Goal: Task Accomplishment & Management: Manage account settings

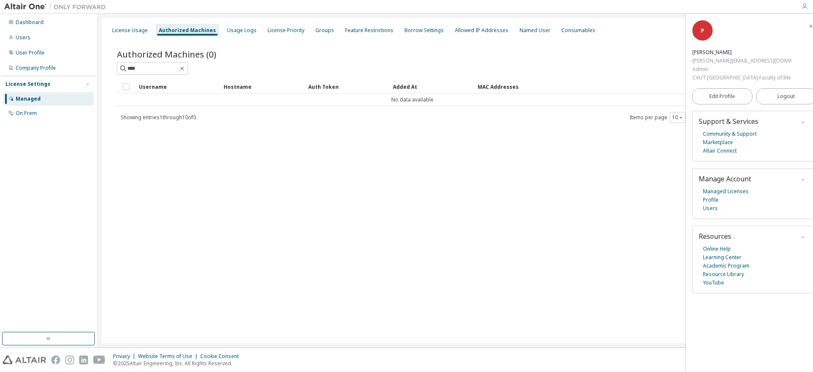
click at [175, 31] on div "Authorized Machines" at bounding box center [187, 30] width 57 height 7
click at [132, 34] on div "License Usage" at bounding box center [130, 30] width 36 height 7
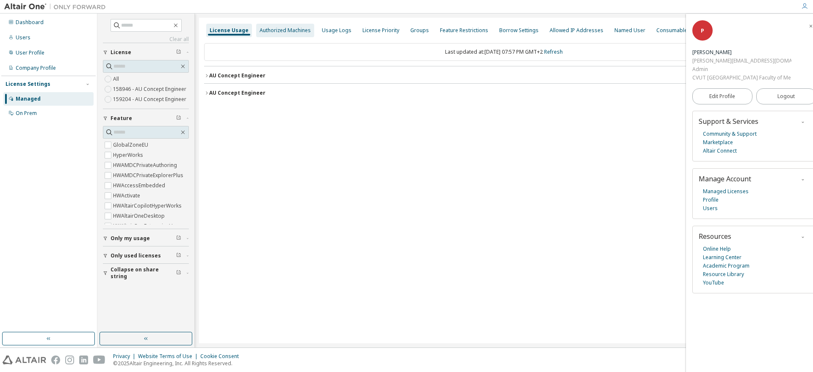
click at [278, 30] on div "Authorized Machines" at bounding box center [284, 30] width 51 height 7
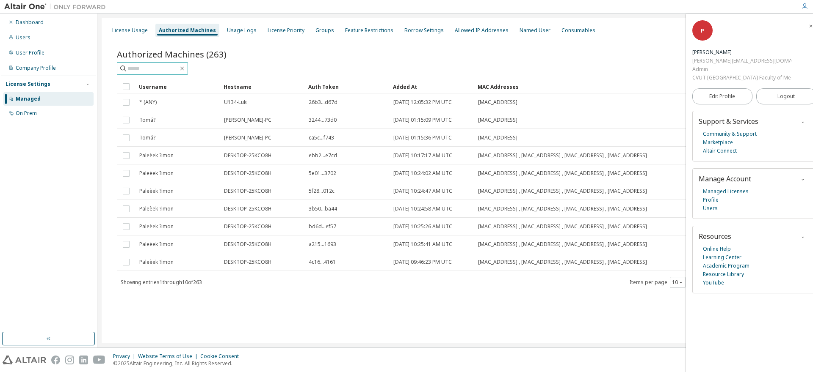
click at [164, 66] on input "text" at bounding box center [152, 68] width 51 height 8
type input "****"
click at [19, 54] on div "User Profile" at bounding box center [30, 53] width 29 height 7
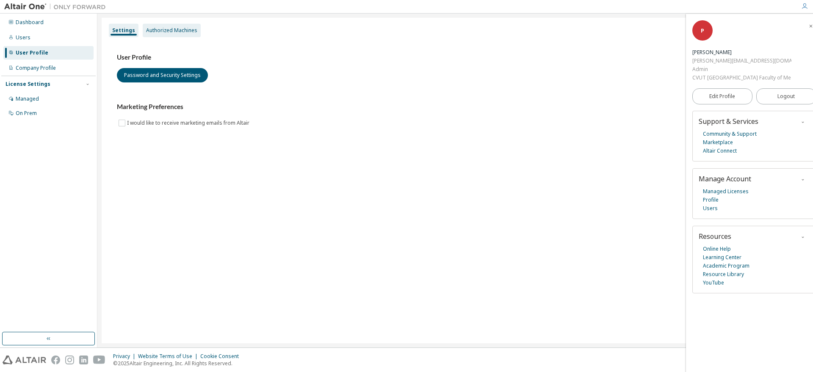
click at [169, 34] on div "Authorized Machines" at bounding box center [172, 31] width 58 height 14
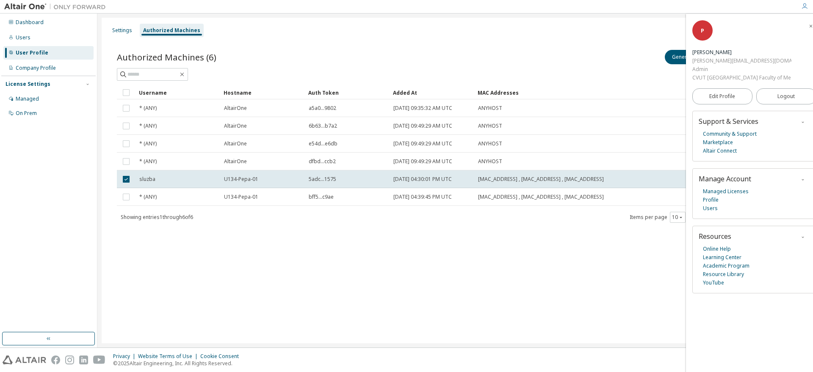
click at [802, 6] on icon "button" at bounding box center [804, 6] width 7 height 7
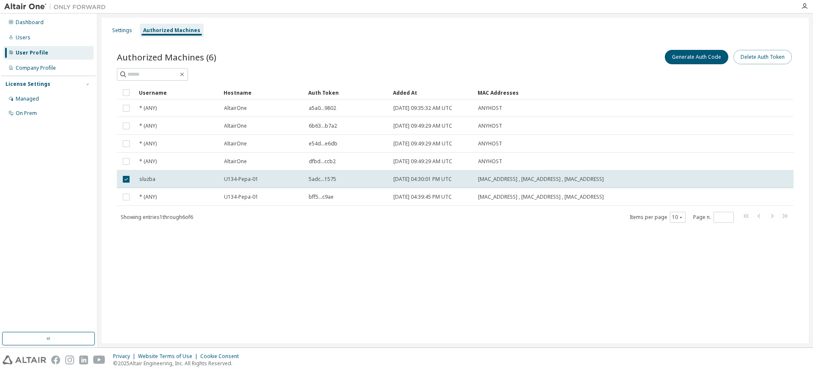
click at [764, 57] on button "Delete Auth Token" at bounding box center [762, 57] width 58 height 14
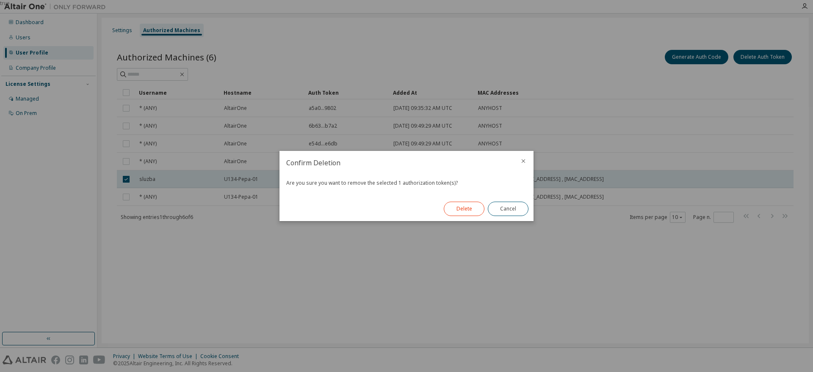
click at [472, 214] on button "Delete" at bounding box center [464, 209] width 41 height 14
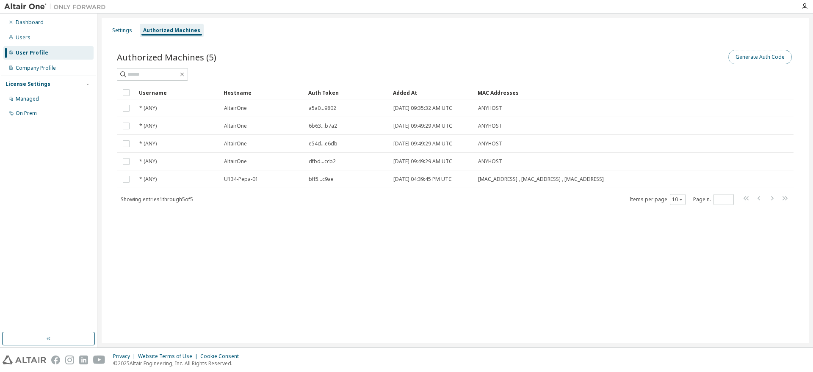
click at [755, 60] on button "Generate Auth Code" at bounding box center [759, 57] width 63 height 14
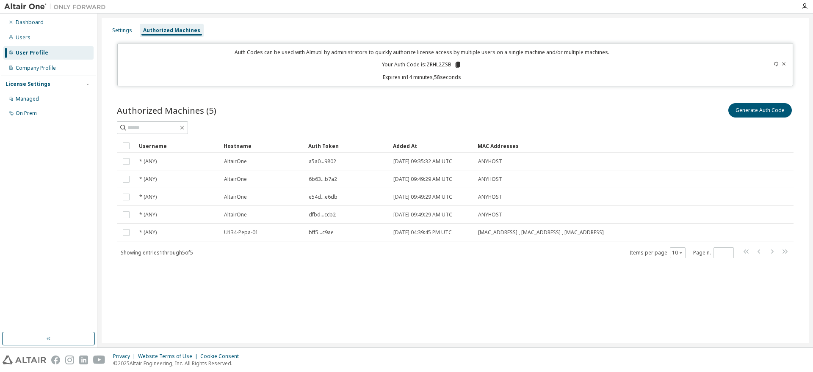
click at [457, 64] on icon at bounding box center [457, 65] width 5 height 6
click at [266, 304] on div "Settings Authorized Machines Auth Codes can be used with Almutil by administrat…" at bounding box center [455, 181] width 707 height 326
click at [126, 32] on div "Settings" at bounding box center [122, 30] width 20 height 7
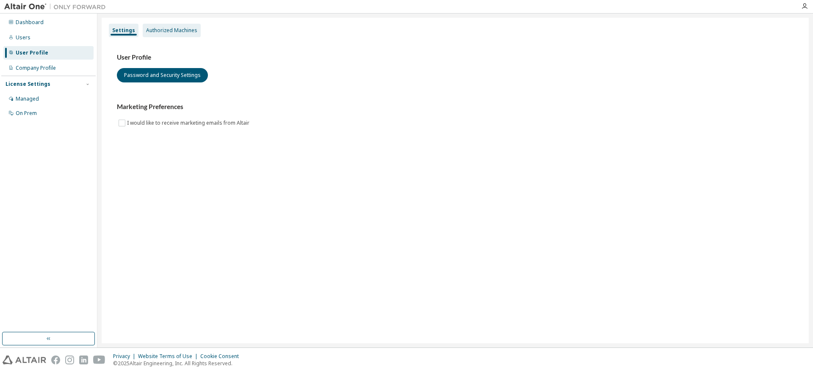
click at [163, 31] on div "Authorized Machines" at bounding box center [171, 30] width 51 height 7
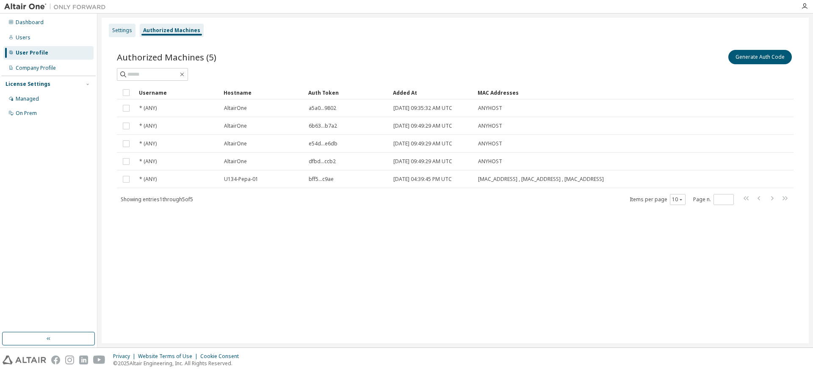
click at [117, 30] on div "Settings" at bounding box center [122, 30] width 20 height 7
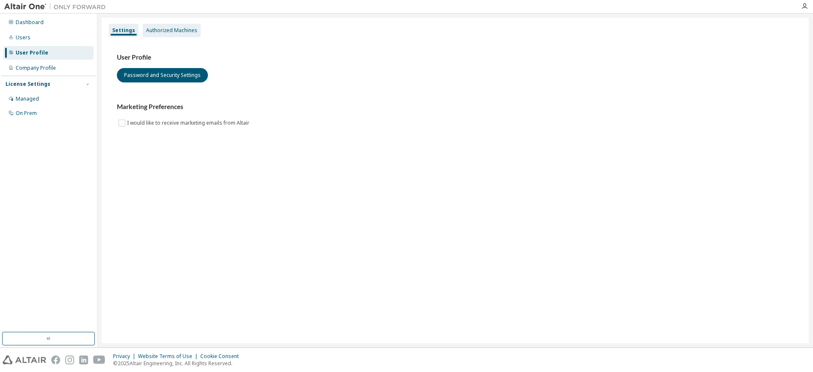
click at [152, 30] on div "Authorized Machines" at bounding box center [171, 30] width 51 height 7
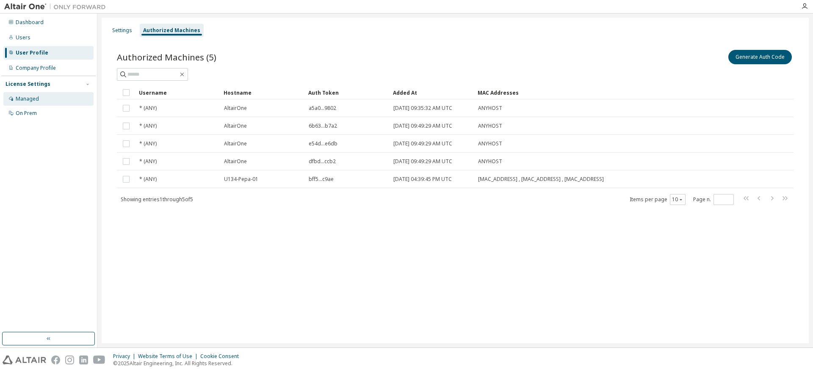
click at [21, 99] on div "Managed" at bounding box center [27, 99] width 23 height 7
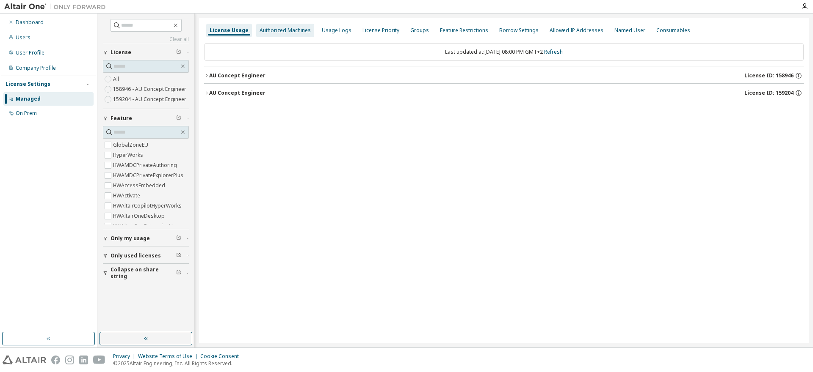
click at [277, 31] on div "Authorized Machines" at bounding box center [284, 30] width 51 height 7
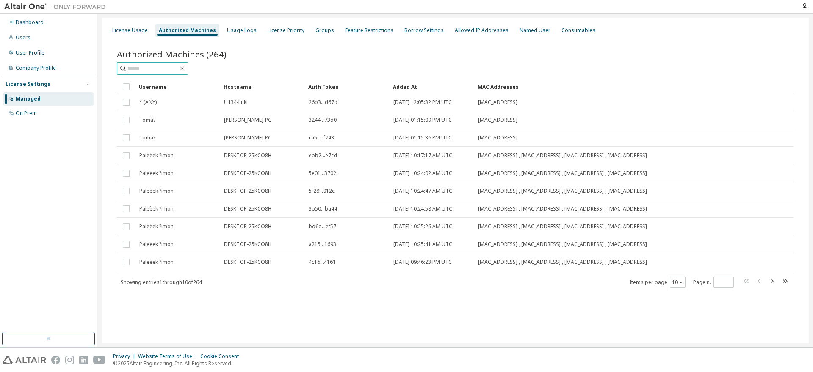
click at [145, 70] on input "text" at bounding box center [152, 68] width 51 height 8
type input "****"
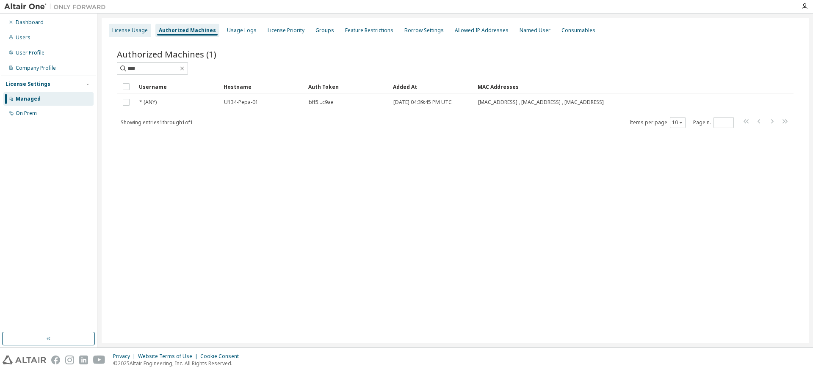
click at [127, 27] on div "License Usage" at bounding box center [130, 30] width 36 height 7
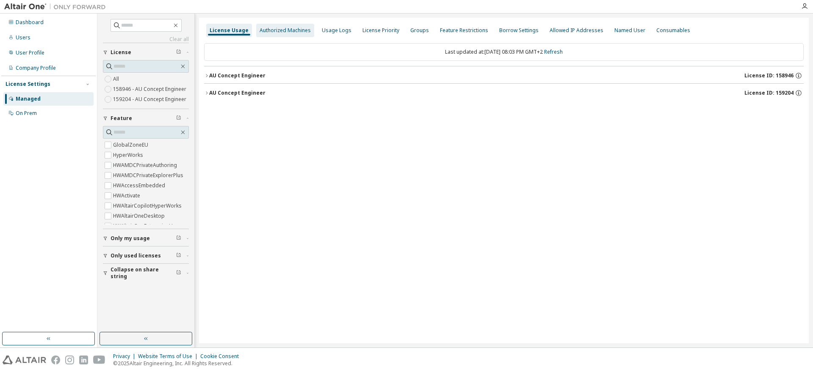
click at [277, 31] on div "Authorized Machines" at bounding box center [284, 30] width 51 height 7
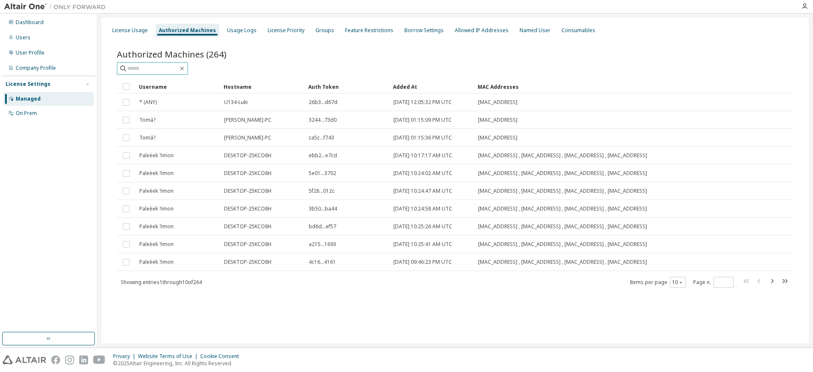
click at [172, 65] on input "text" at bounding box center [152, 68] width 51 height 8
type input "****"
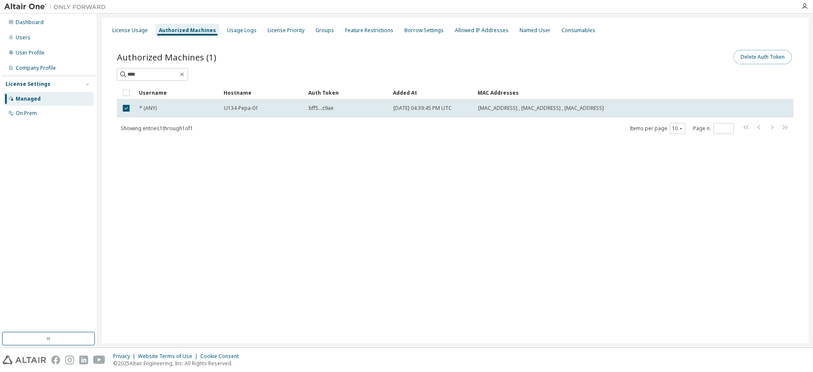
click at [764, 61] on button "Delete Auth Token" at bounding box center [762, 57] width 58 height 14
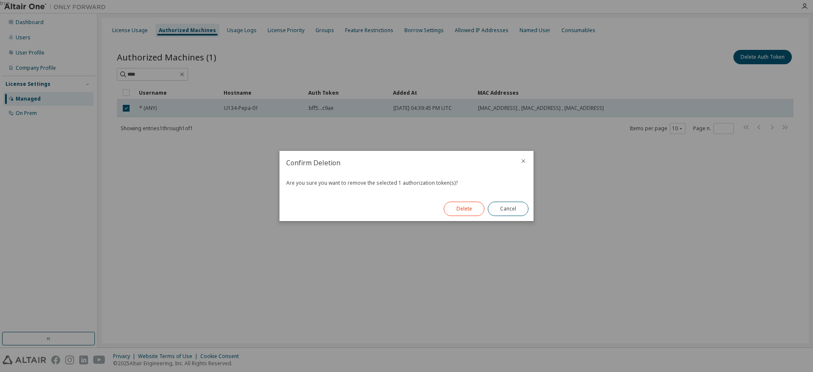
click at [468, 207] on button "Delete" at bounding box center [464, 209] width 41 height 14
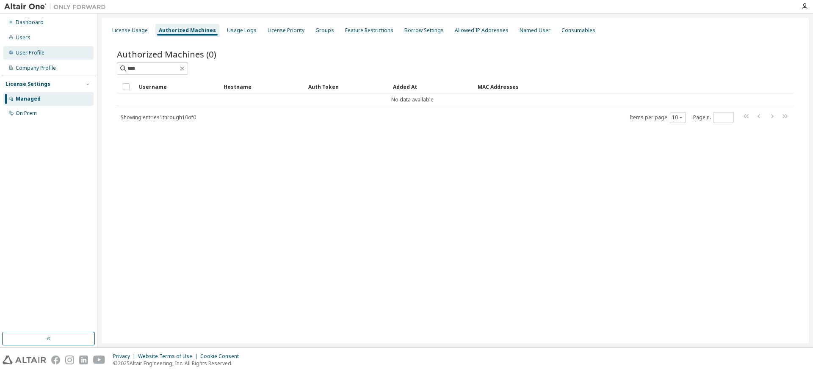
click at [30, 52] on div "User Profile" at bounding box center [30, 53] width 29 height 7
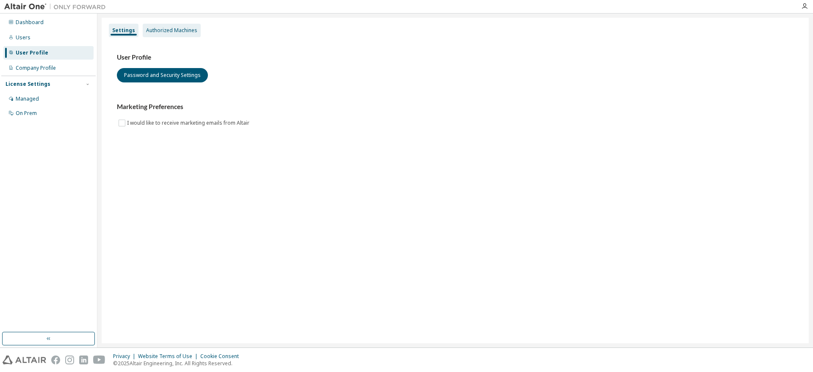
click at [176, 28] on div "Authorized Machines" at bounding box center [171, 30] width 51 height 7
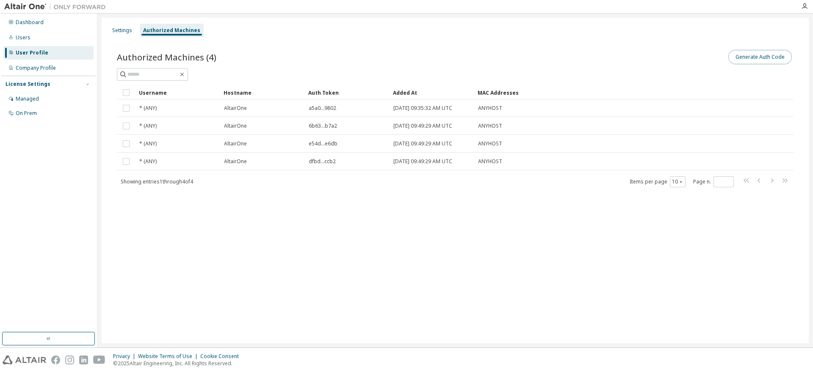
click at [752, 57] on button "Generate Auth Code" at bounding box center [759, 57] width 63 height 14
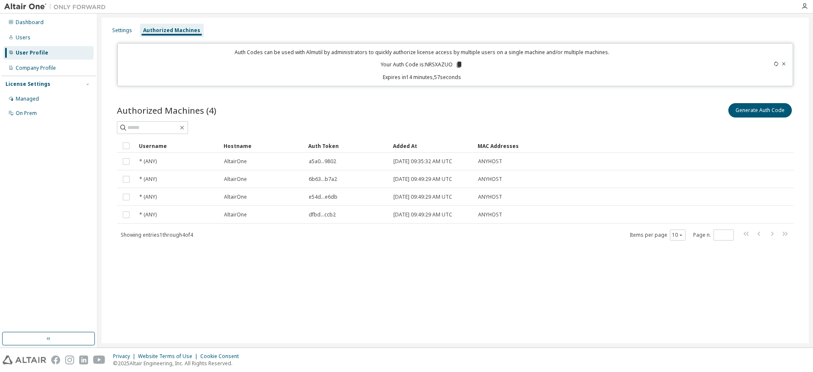
click at [458, 66] on icon at bounding box center [459, 65] width 5 height 6
click at [222, 65] on div "Auth Codes can be used with Almutil by administrators to quickly authorize lice…" at bounding box center [422, 65] width 599 height 32
click at [459, 63] on icon at bounding box center [459, 65] width 5 height 6
click at [124, 29] on div "Settings" at bounding box center [122, 30] width 20 height 7
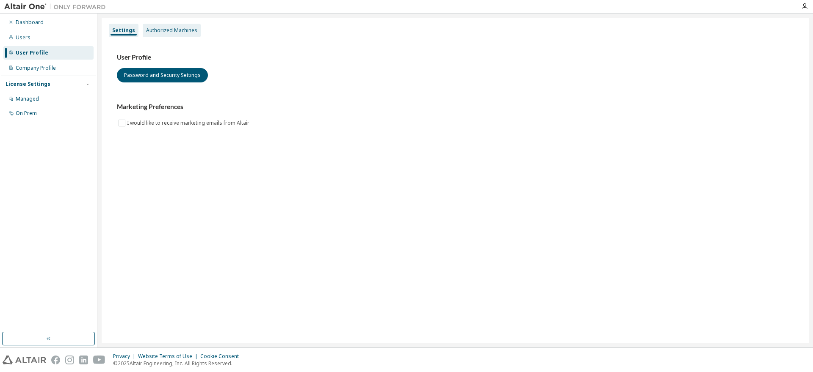
click at [160, 31] on div "Authorized Machines" at bounding box center [171, 30] width 51 height 7
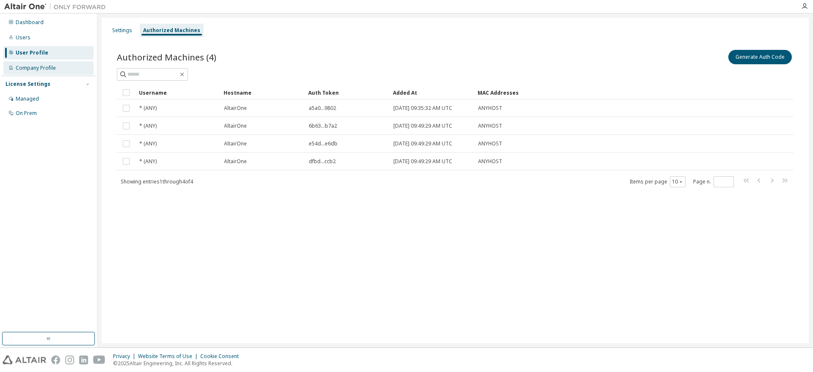
click at [26, 66] on div "Company Profile" at bounding box center [36, 68] width 40 height 7
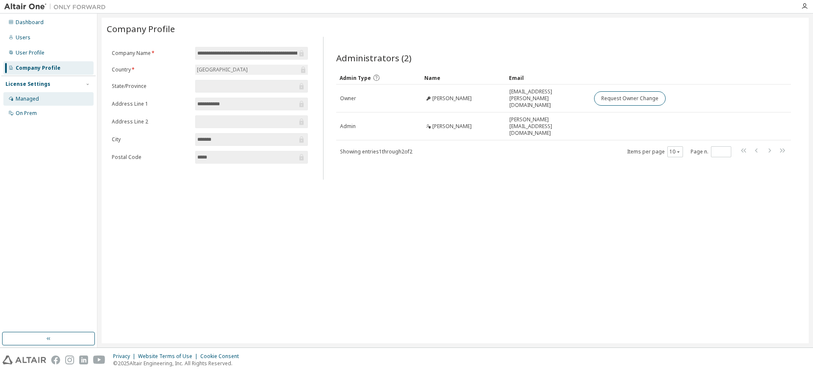
click at [28, 97] on div "Managed" at bounding box center [27, 99] width 23 height 7
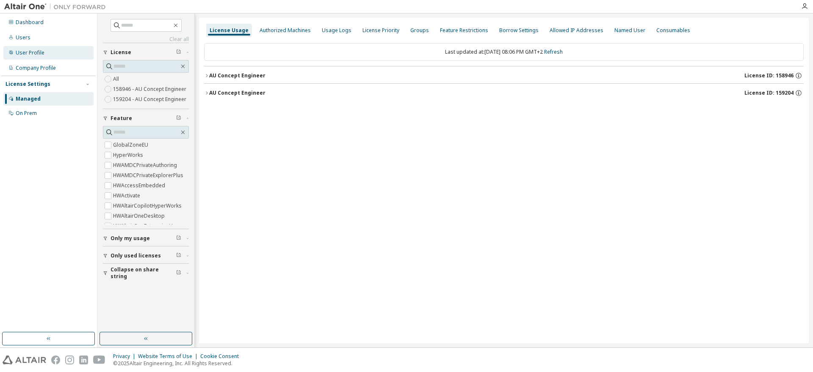
click at [26, 51] on div "User Profile" at bounding box center [30, 53] width 29 height 7
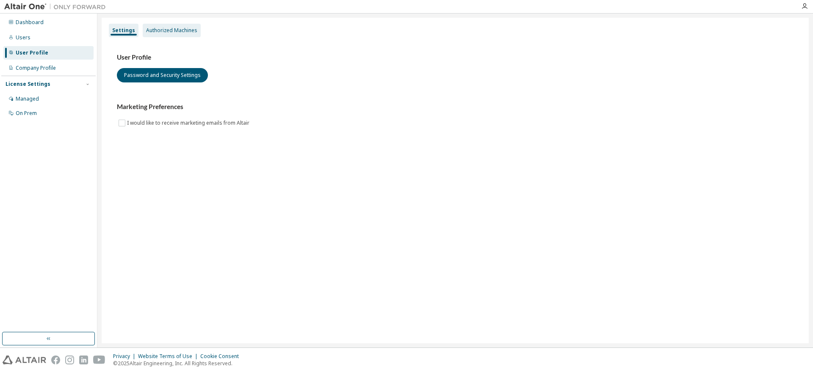
click at [159, 28] on div "Authorized Machines" at bounding box center [171, 30] width 51 height 7
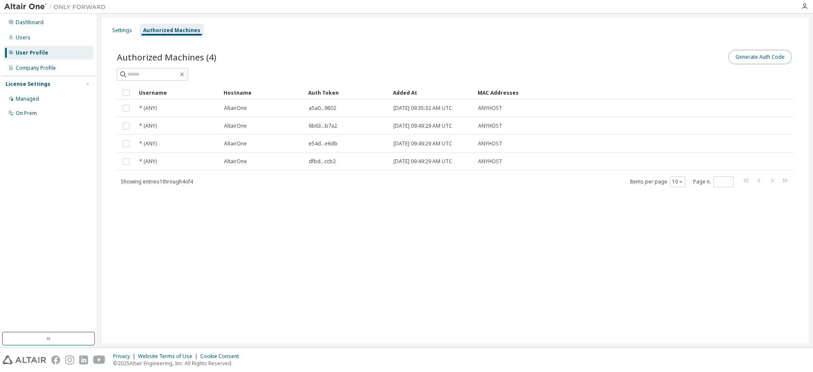
click at [756, 57] on button "Generate Auth Code" at bounding box center [759, 57] width 63 height 14
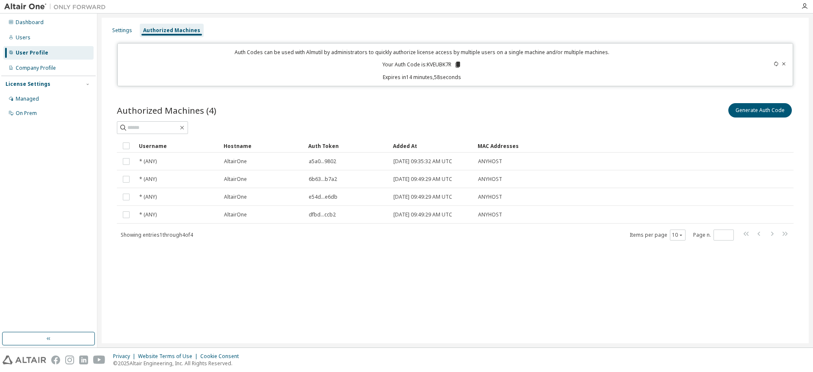
click at [458, 66] on icon at bounding box center [457, 65] width 5 height 6
click at [776, 65] on icon at bounding box center [775, 63] width 5 height 5
click at [775, 64] on icon at bounding box center [775, 63] width 5 height 5
click at [459, 65] on icon at bounding box center [457, 65] width 5 height 6
click at [479, 106] on div "Generate Auth Code" at bounding box center [624, 111] width 338 height 18
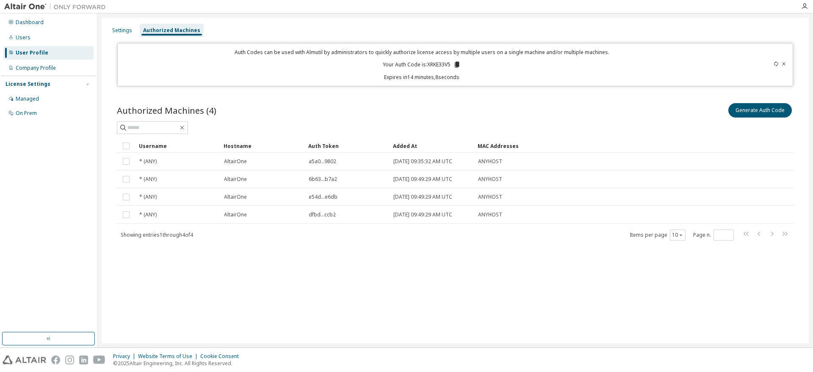
click at [775, 64] on icon at bounding box center [775, 63] width 5 height 5
click at [776, 63] on icon at bounding box center [775, 63] width 5 height 5
click at [458, 65] on icon at bounding box center [457, 65] width 5 height 6
click at [783, 64] on icon at bounding box center [783, 63] width 5 height 5
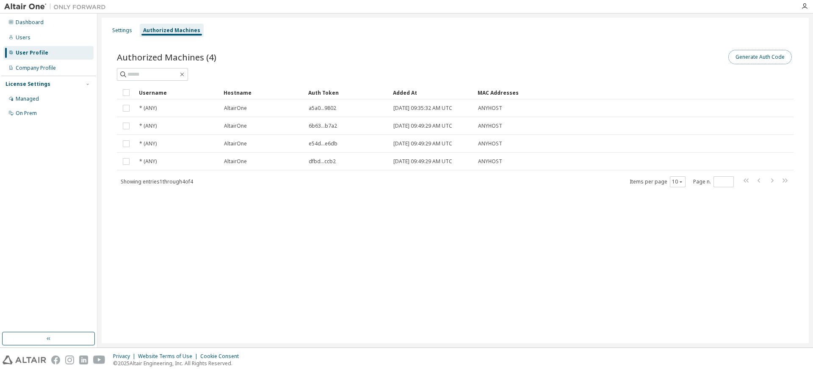
click at [745, 61] on button "Generate Auth Code" at bounding box center [759, 57] width 63 height 14
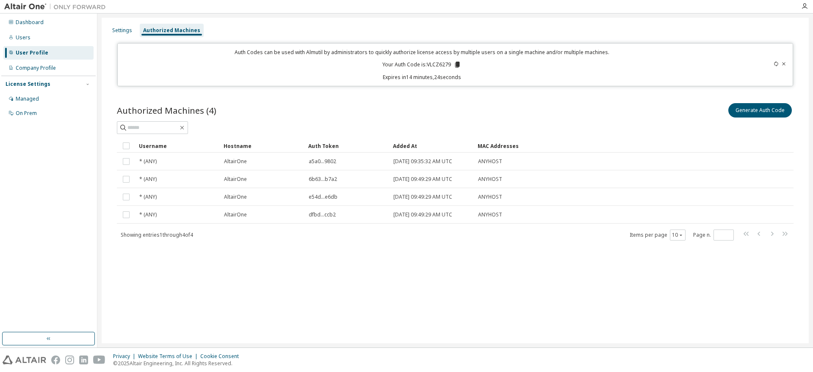
click at [456, 66] on icon at bounding box center [457, 65] width 5 height 6
click at [782, 64] on icon at bounding box center [783, 63] width 5 height 5
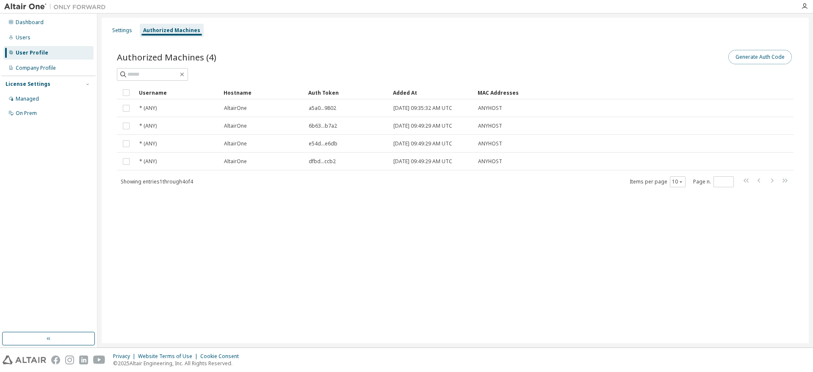
click at [754, 57] on button "Generate Auth Code" at bounding box center [759, 57] width 63 height 14
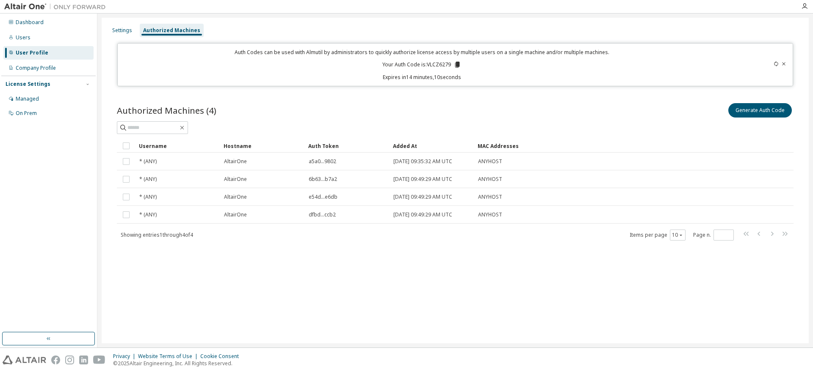
click at [456, 66] on icon at bounding box center [457, 65] width 5 height 6
click at [784, 64] on icon at bounding box center [783, 63] width 5 height 5
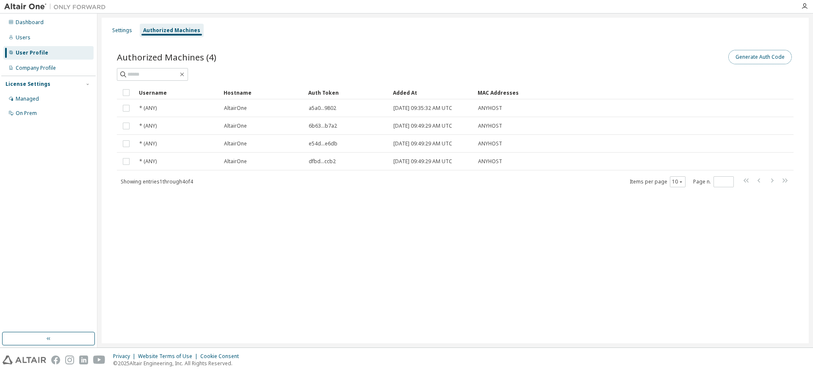
click at [736, 58] on button "Generate Auth Code" at bounding box center [759, 57] width 63 height 14
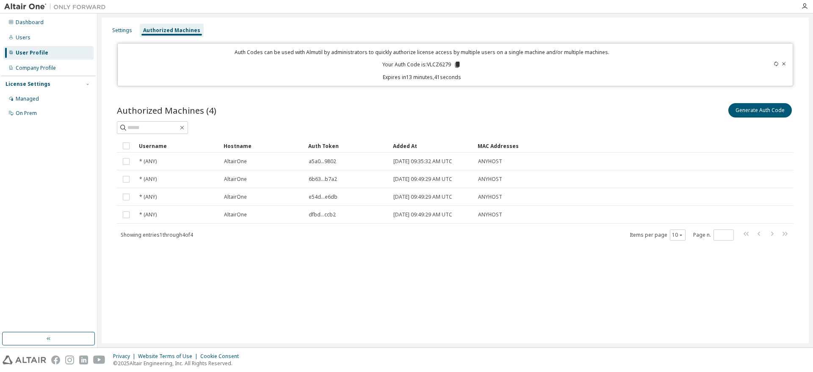
click at [776, 64] on icon at bounding box center [775, 63] width 5 height 5
click at [458, 66] on icon at bounding box center [459, 65] width 5 height 6
click at [45, 66] on div "Company Profile" at bounding box center [36, 68] width 40 height 7
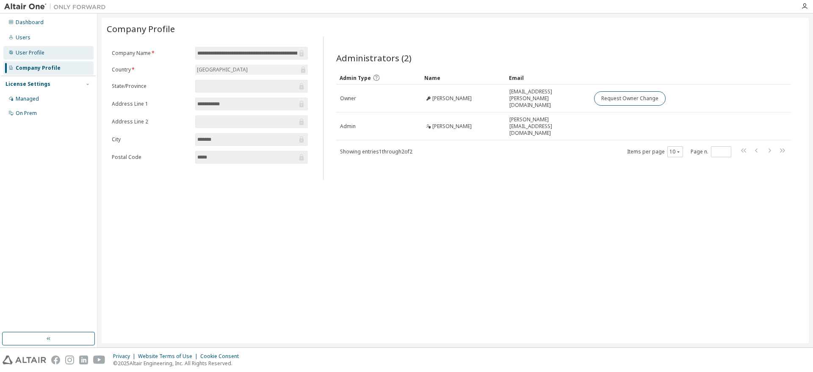
click at [33, 53] on div "User Profile" at bounding box center [30, 53] width 29 height 7
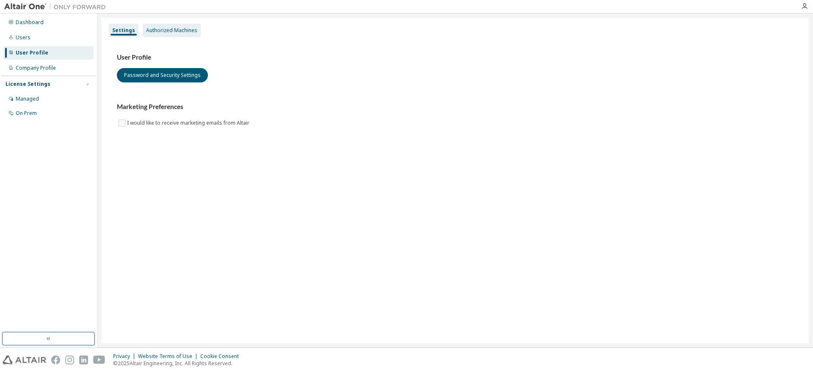
click at [157, 30] on div "Authorized Machines" at bounding box center [171, 30] width 51 height 7
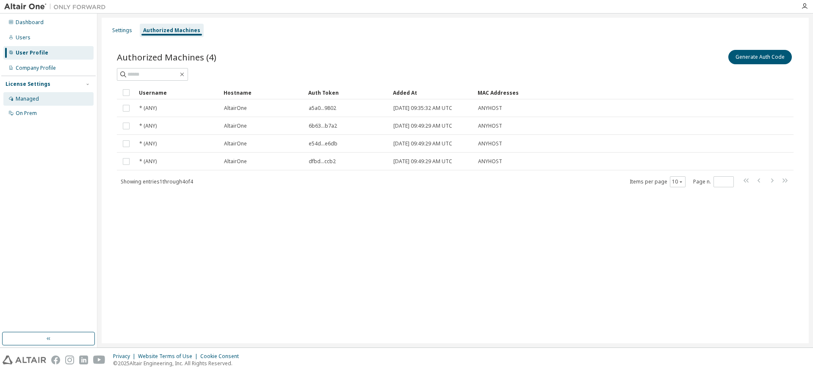
click at [27, 97] on div "Managed" at bounding box center [27, 99] width 23 height 7
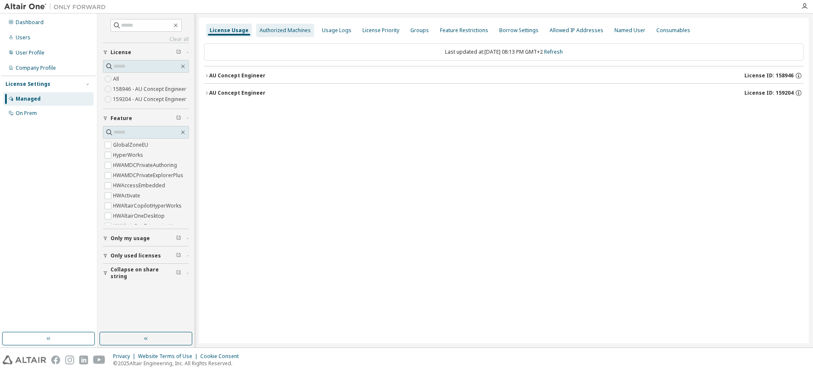
click at [267, 32] on div "Authorized Machines" at bounding box center [284, 30] width 51 height 7
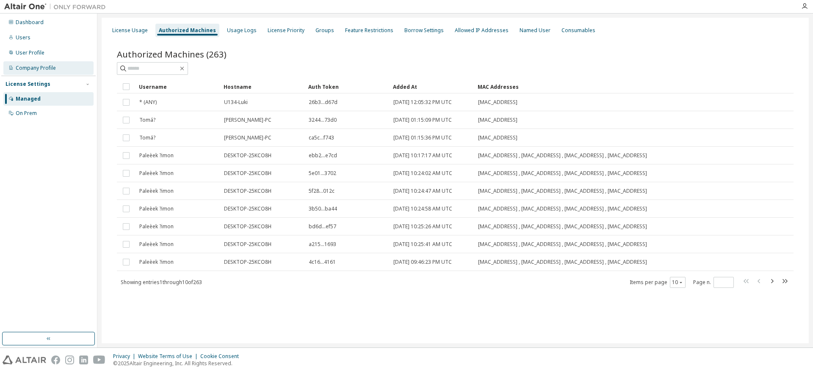
click at [30, 64] on div "Company Profile" at bounding box center [48, 68] width 90 height 14
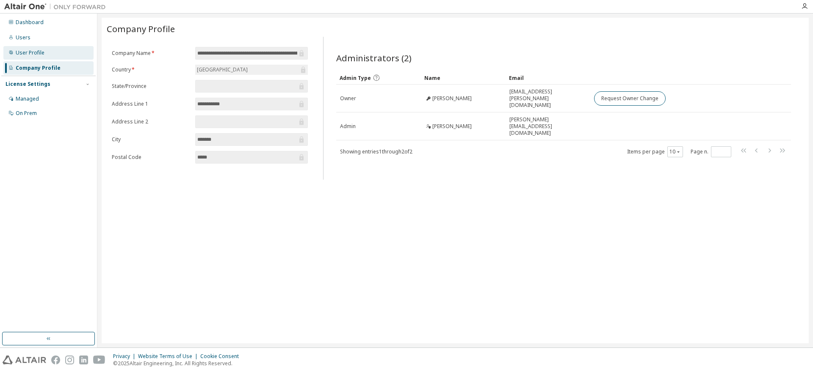
click at [28, 55] on div "User Profile" at bounding box center [30, 53] width 29 height 7
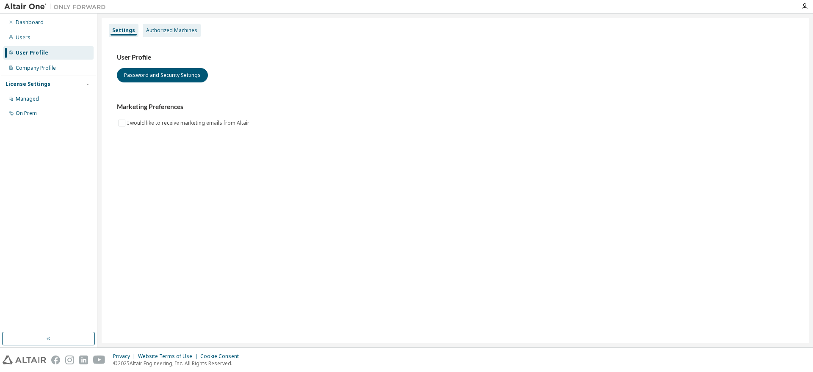
click at [166, 31] on div "Authorized Machines" at bounding box center [171, 30] width 51 height 7
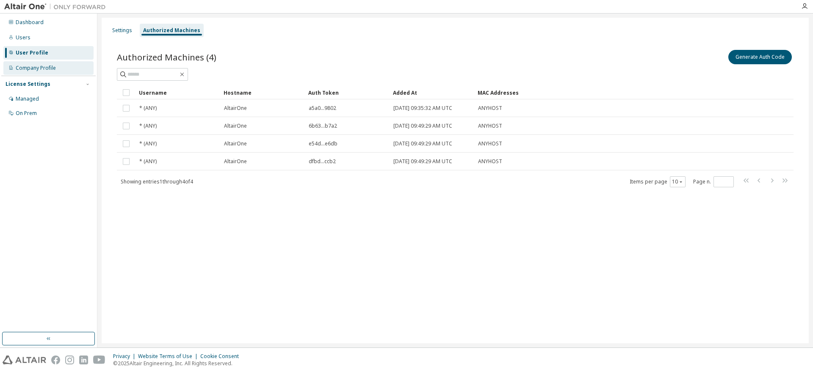
click at [23, 71] on div "Company Profile" at bounding box center [36, 68] width 40 height 7
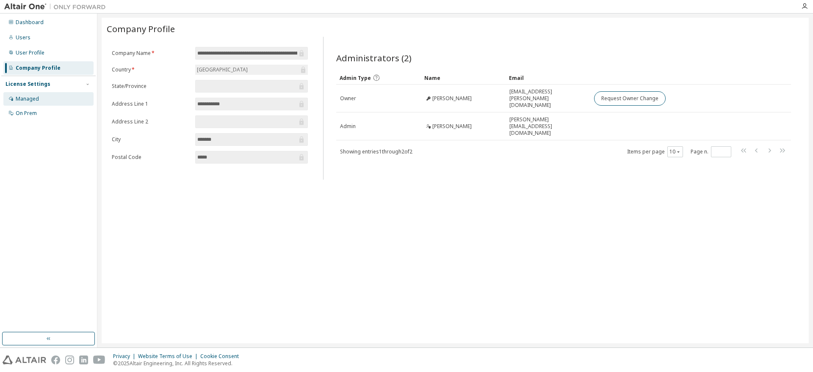
click at [32, 100] on div "Managed" at bounding box center [27, 99] width 23 height 7
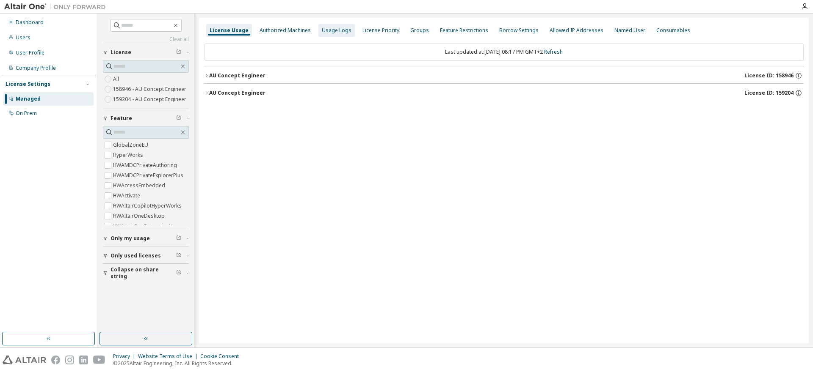
click at [331, 35] on div "Usage Logs" at bounding box center [336, 31] width 36 height 14
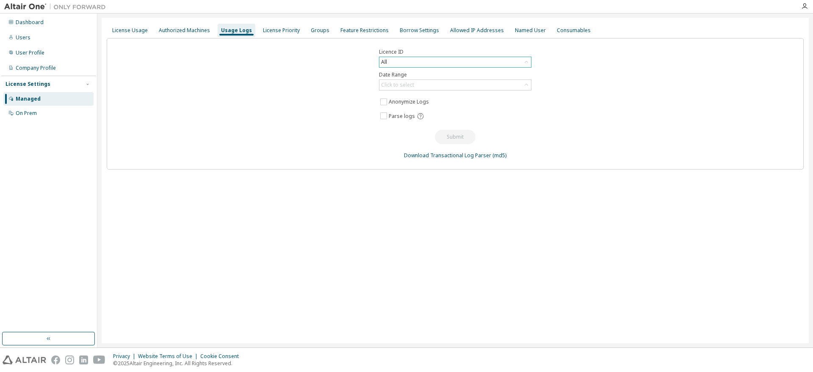
click at [443, 61] on div "All" at bounding box center [455, 62] width 152 height 10
click at [429, 84] on div "Click to select" at bounding box center [455, 85] width 152 height 10
click at [429, 83] on div "Click to select" at bounding box center [455, 85] width 152 height 10
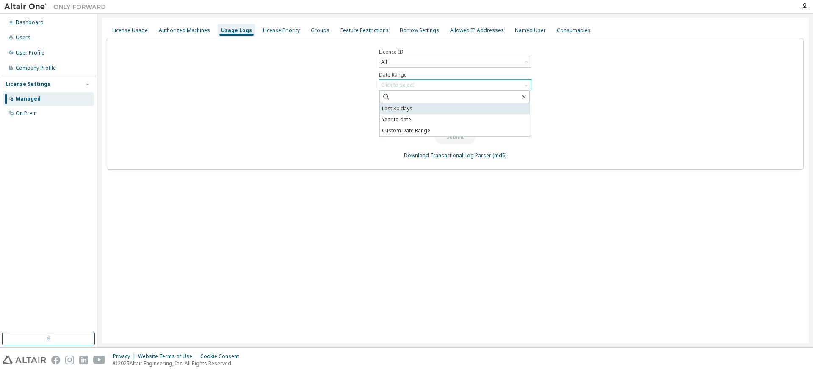
click at [396, 107] on li "Last 30 days" at bounding box center [455, 108] width 150 height 11
click at [447, 139] on button "Submit" at bounding box center [455, 137] width 41 height 14
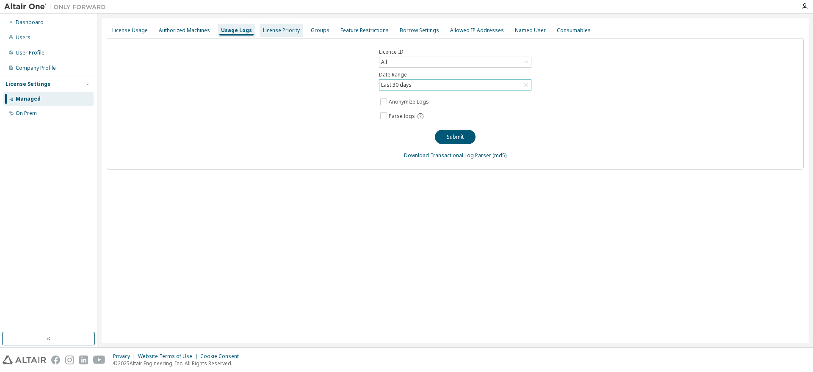
click at [272, 33] on div "License Priority" at bounding box center [281, 30] width 37 height 7
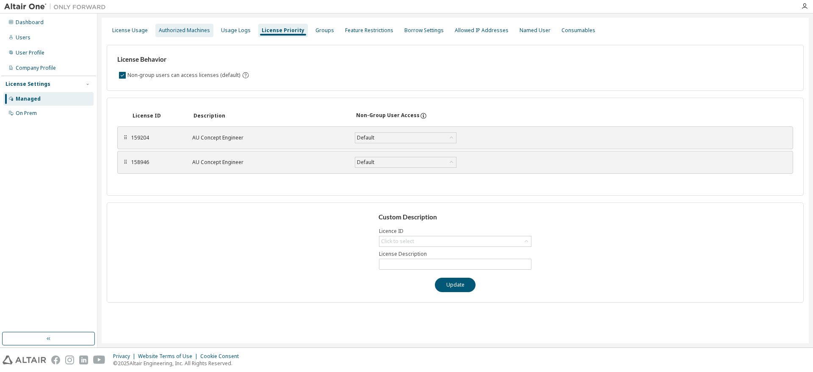
click at [190, 30] on div "Authorized Machines" at bounding box center [184, 30] width 51 height 7
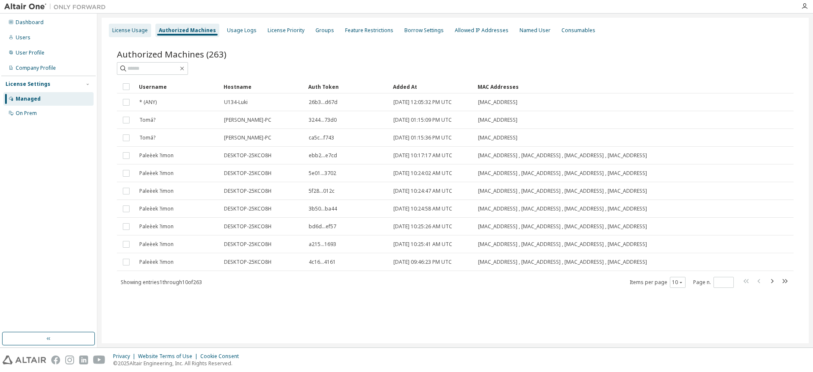
click at [138, 26] on div "License Usage" at bounding box center [130, 31] width 42 height 14
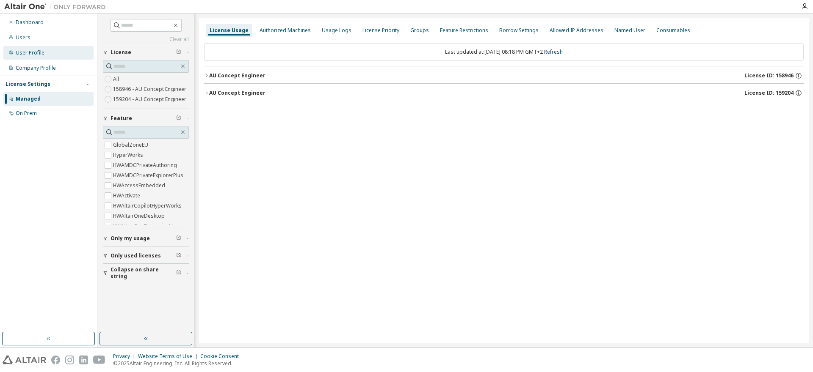
click at [33, 50] on div "User Profile" at bounding box center [30, 53] width 29 height 7
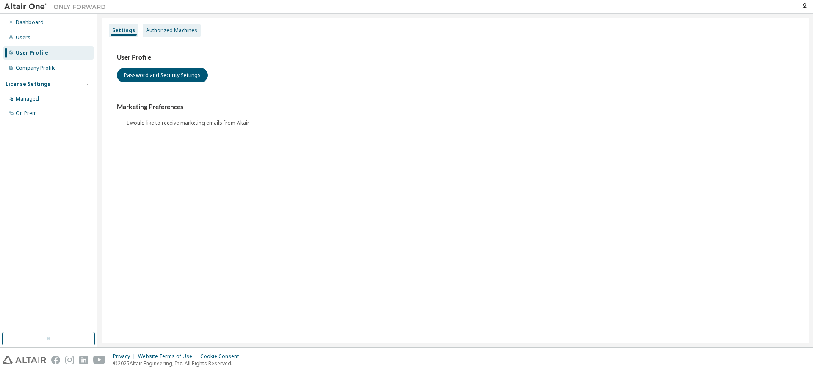
click at [175, 26] on div "Authorized Machines" at bounding box center [172, 31] width 58 height 14
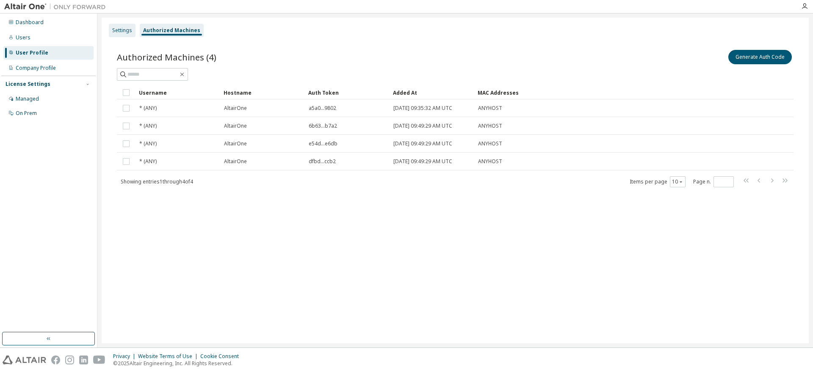
click at [119, 29] on div "Settings" at bounding box center [122, 30] width 20 height 7
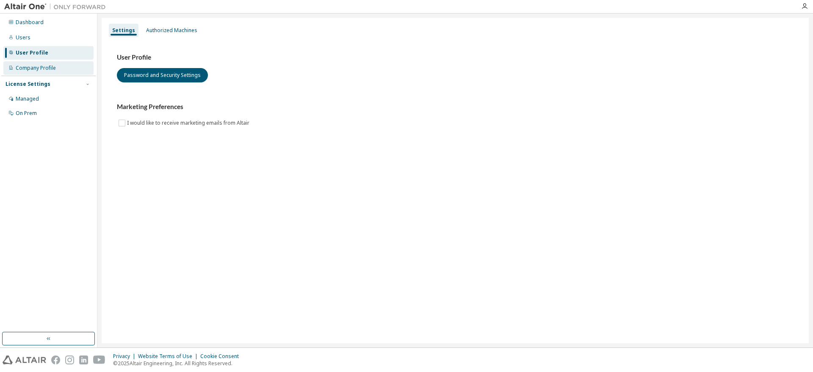
click at [27, 67] on div "Company Profile" at bounding box center [36, 68] width 40 height 7
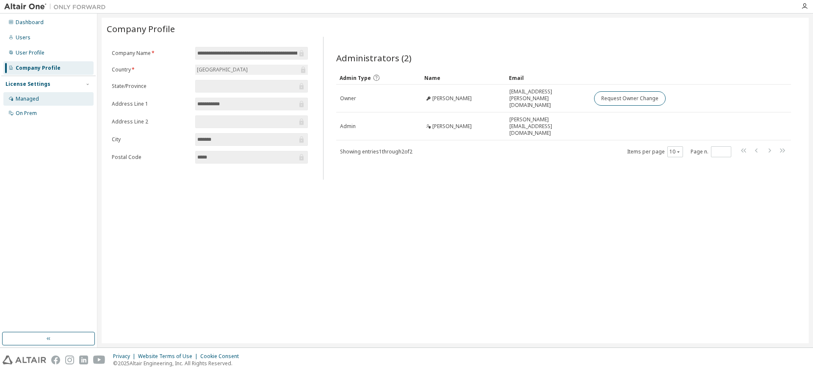
click at [31, 94] on div "Managed" at bounding box center [48, 99] width 90 height 14
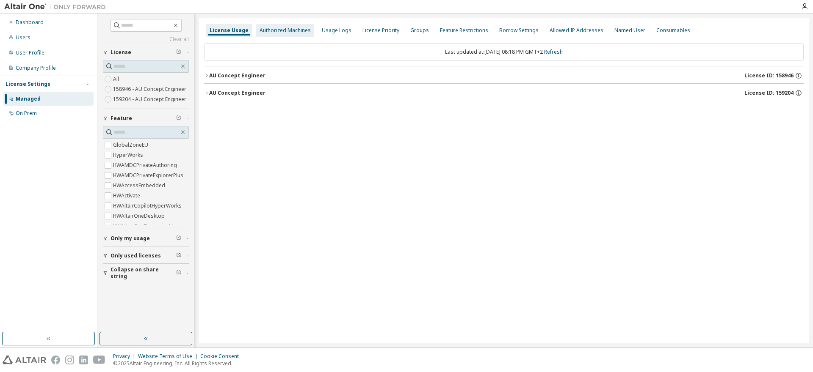
click at [284, 28] on div "Authorized Machines" at bounding box center [284, 30] width 51 height 7
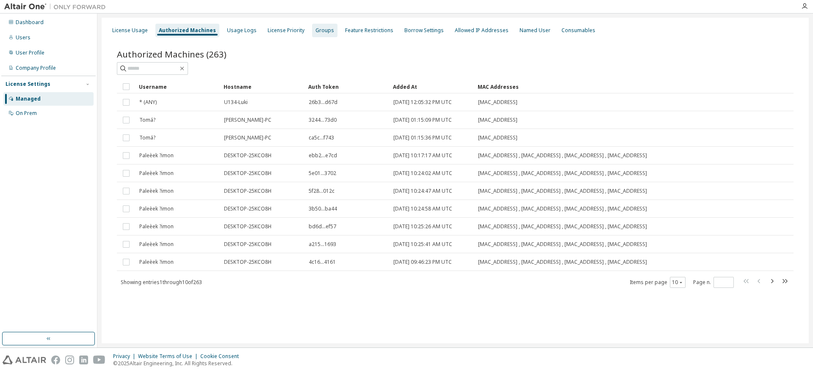
click at [317, 34] on div "Groups" at bounding box center [324, 30] width 19 height 7
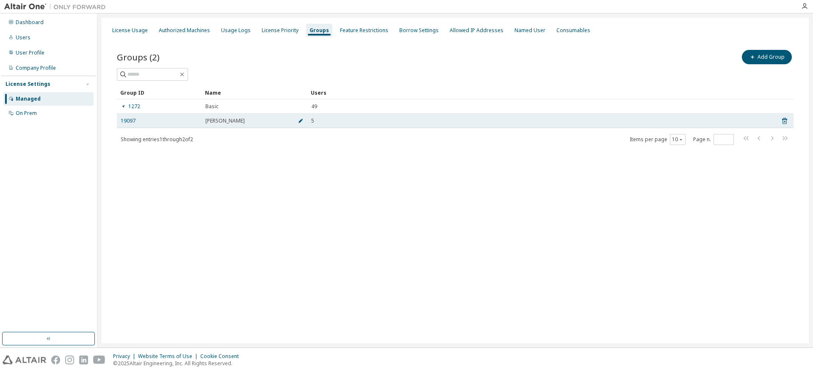
click at [300, 121] on icon "button" at bounding box center [300, 121] width 5 height 5
drag, startPoint x: 240, startPoint y: 121, endPoint x: 178, endPoint y: 119, distance: 61.8
click at [207, 120] on input "******" at bounding box center [232, 123] width 51 height 7
type input "******"
click at [285, 126] on span "button" at bounding box center [287, 123] width 6 height 7
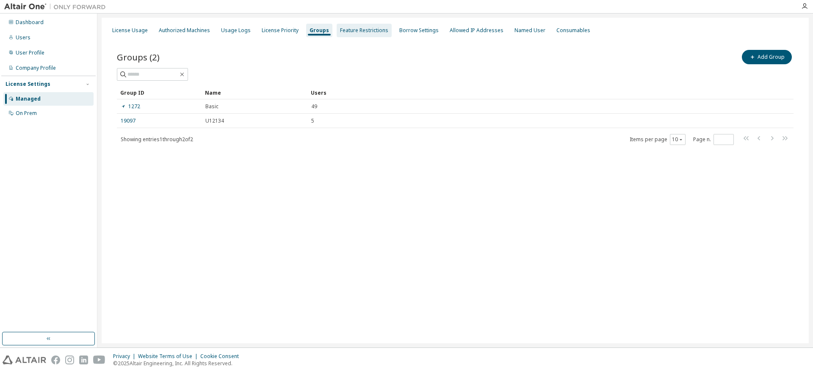
click at [348, 31] on div "Feature Restrictions" at bounding box center [364, 30] width 48 height 7
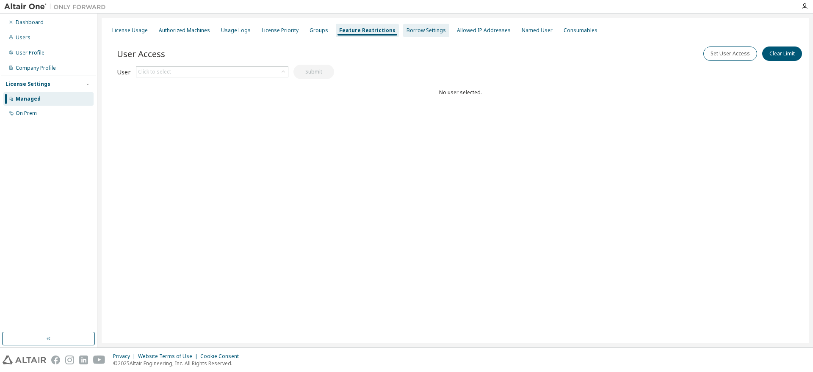
click at [417, 31] on div "Borrow Settings" at bounding box center [425, 30] width 39 height 7
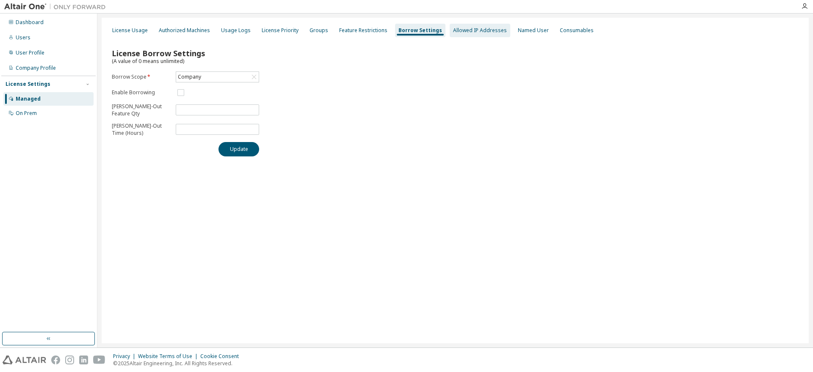
click at [466, 29] on div "Allowed IP Addresses" at bounding box center [480, 30] width 54 height 7
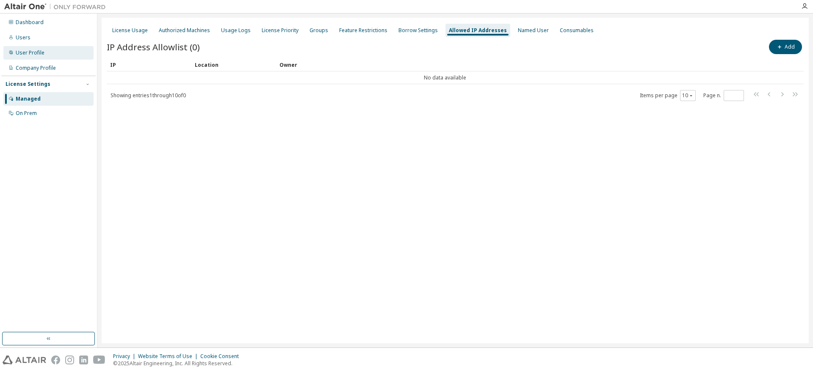
click at [20, 54] on div "User Profile" at bounding box center [30, 53] width 29 height 7
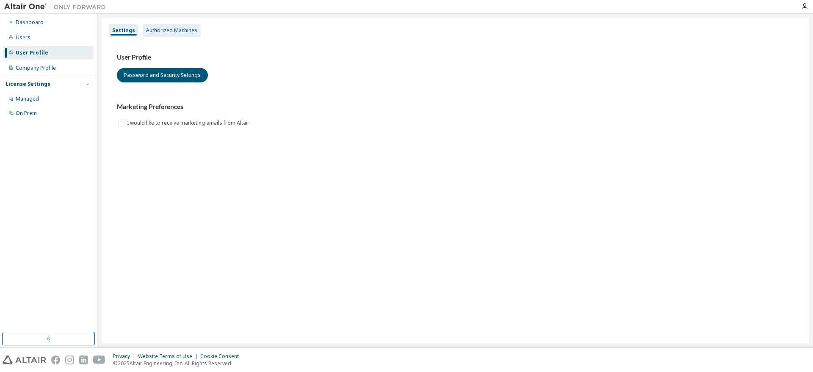
click at [165, 33] on div "Authorized Machines" at bounding box center [171, 30] width 51 height 7
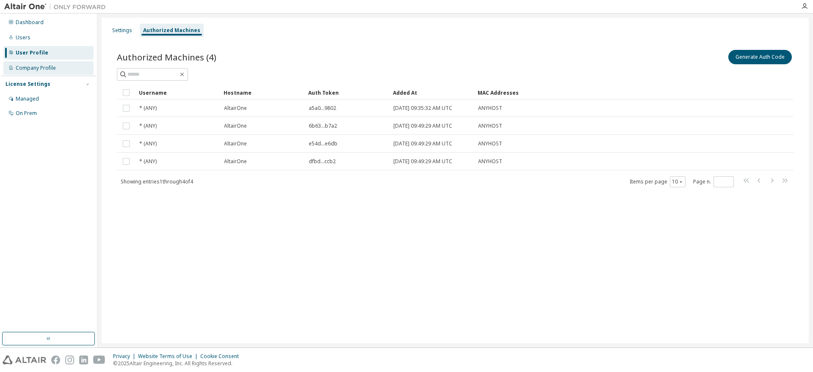
click at [27, 70] on div "Company Profile" at bounding box center [36, 68] width 40 height 7
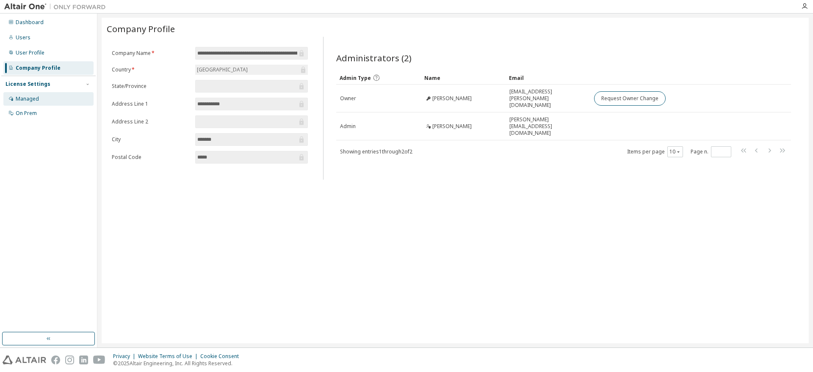
click at [22, 99] on div "Managed" at bounding box center [27, 99] width 23 height 7
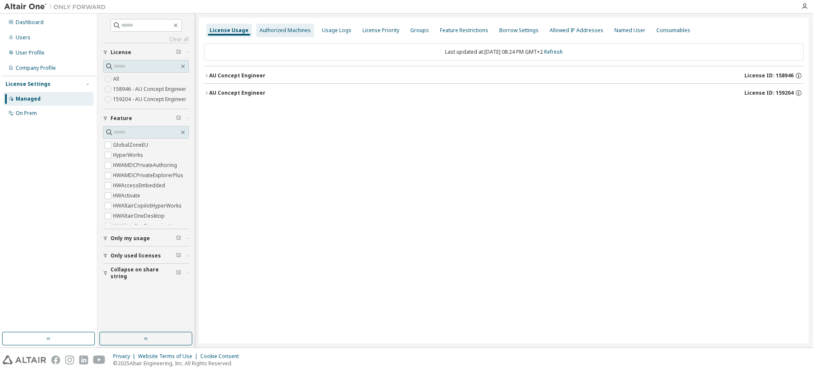
click at [271, 32] on div "Authorized Machines" at bounding box center [284, 30] width 51 height 7
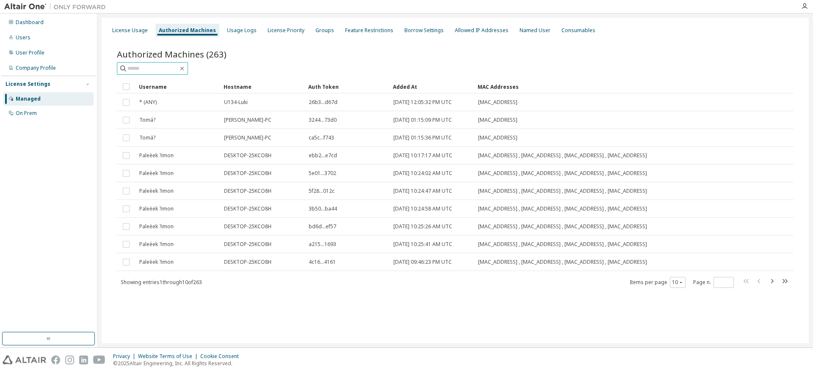
click at [156, 68] on input "text" at bounding box center [152, 68] width 51 height 8
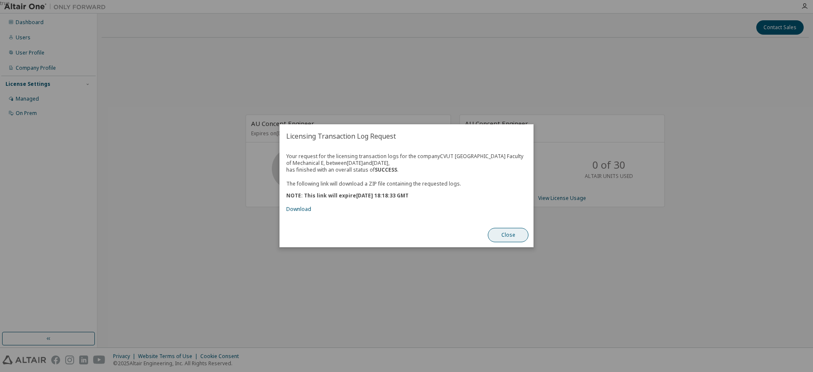
click at [512, 238] on button "Close" at bounding box center [508, 236] width 41 height 14
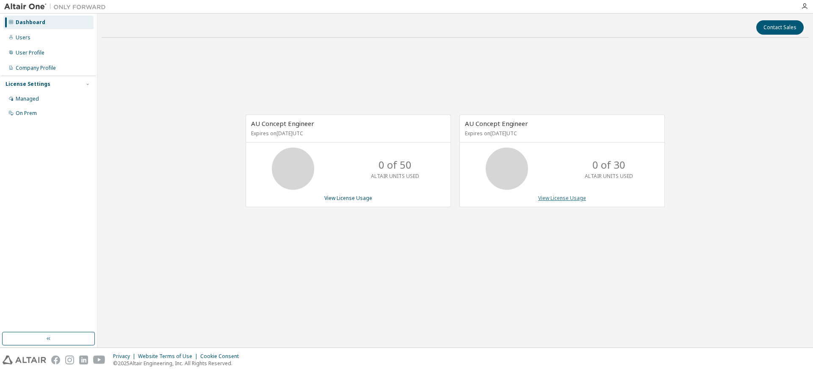
click at [544, 198] on link "View License Usage" at bounding box center [562, 198] width 48 height 7
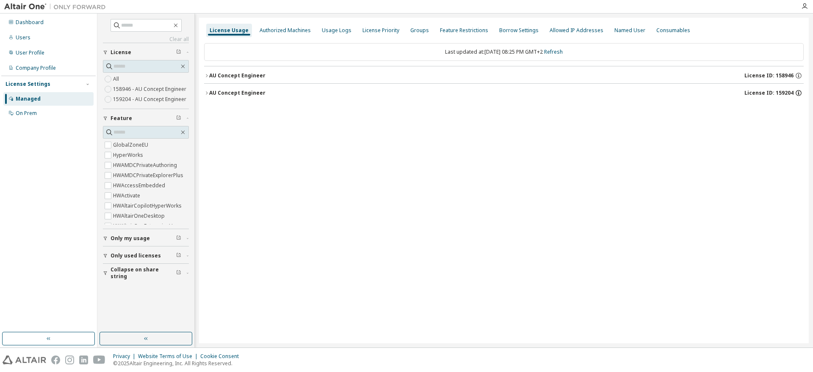
click at [795, 92] on icon "button" at bounding box center [799, 93] width 8 height 8
click at [799, 77] on icon "button" at bounding box center [799, 76] width 8 height 8
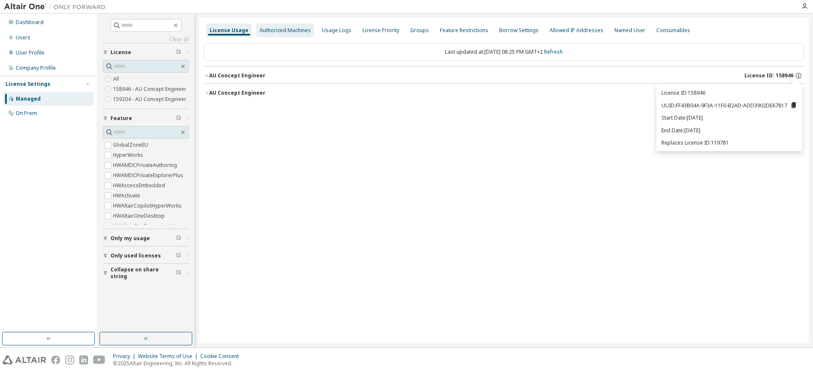
click at [260, 32] on div "Authorized Machines" at bounding box center [284, 30] width 51 height 7
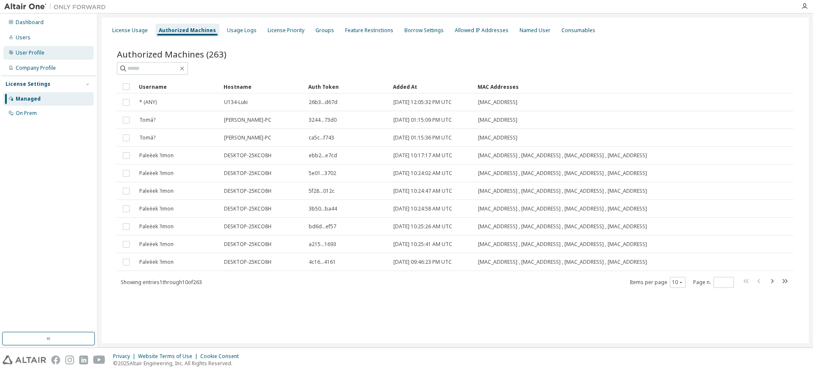
click at [36, 50] on div "User Profile" at bounding box center [30, 53] width 29 height 7
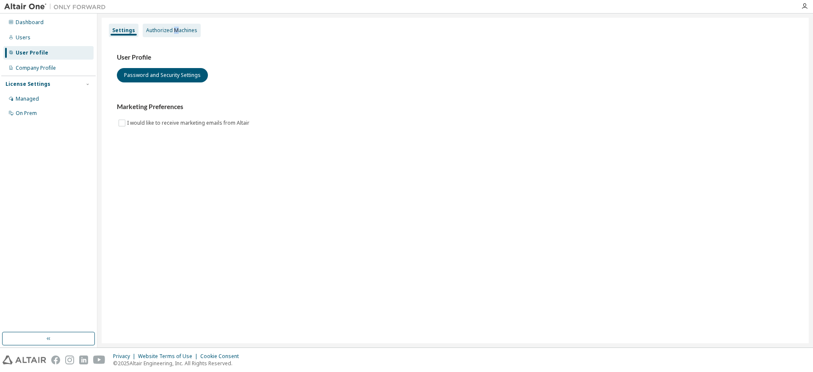
click at [174, 27] on div "Authorized Machines" at bounding box center [171, 30] width 51 height 7
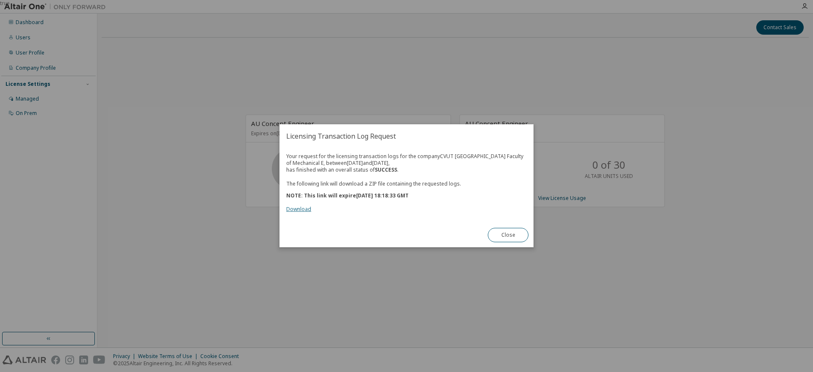
click at [292, 211] on link "Download" at bounding box center [298, 209] width 25 height 7
click at [504, 237] on button "Close" at bounding box center [508, 236] width 41 height 14
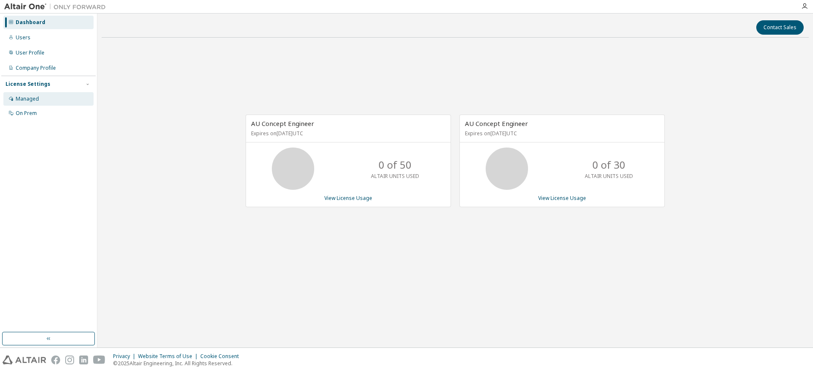
click at [30, 97] on div "Managed" at bounding box center [27, 99] width 23 height 7
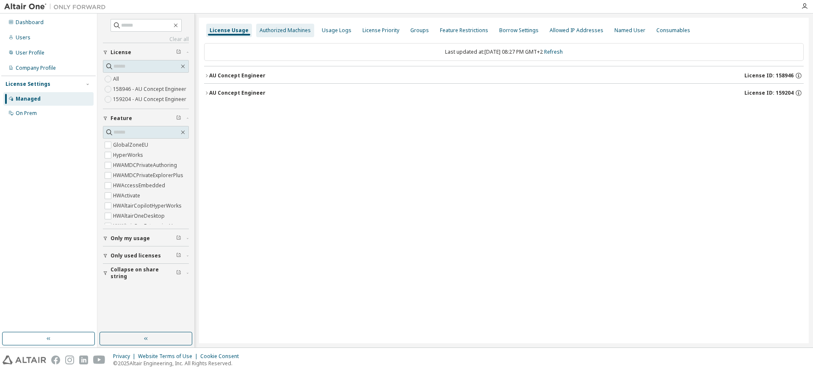
click at [268, 29] on div "Authorized Machines" at bounding box center [284, 30] width 51 height 7
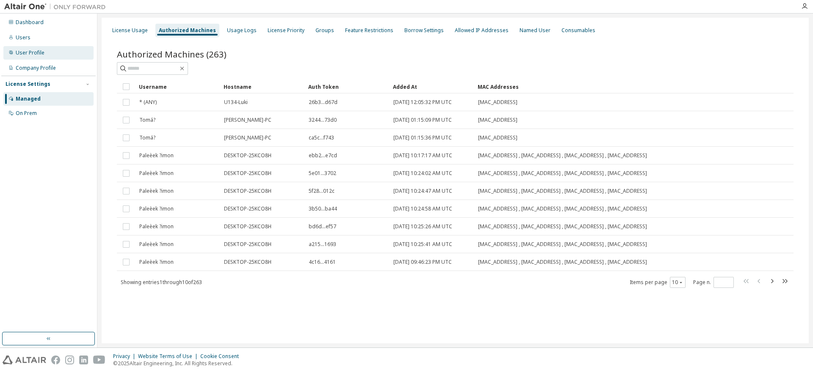
click at [27, 55] on div "User Profile" at bounding box center [30, 53] width 29 height 7
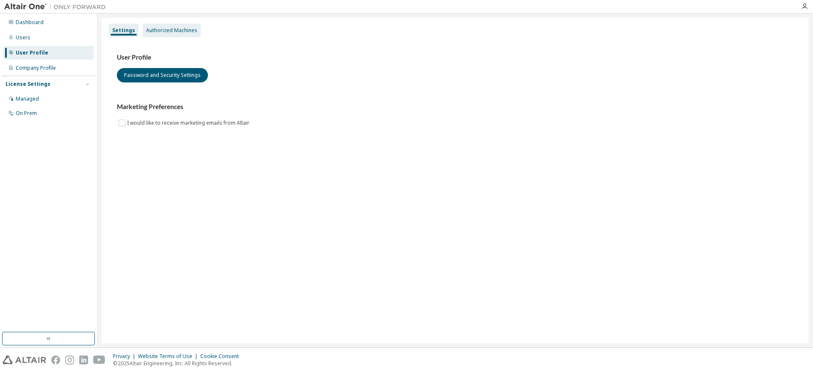
click at [160, 34] on div "Authorized Machines" at bounding box center [171, 30] width 51 height 7
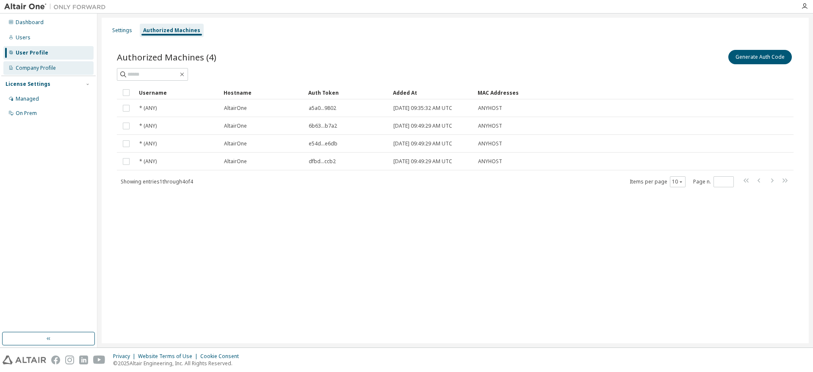
click at [28, 70] on div "Company Profile" at bounding box center [36, 68] width 40 height 7
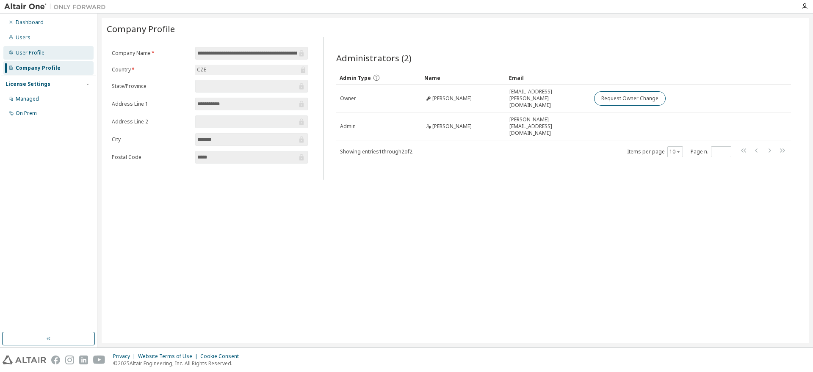
click at [22, 55] on div "User Profile" at bounding box center [30, 53] width 29 height 7
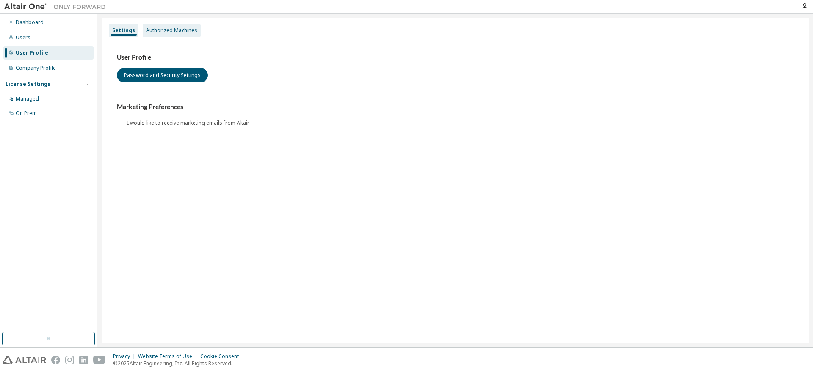
click at [150, 30] on div "Authorized Machines" at bounding box center [171, 30] width 51 height 7
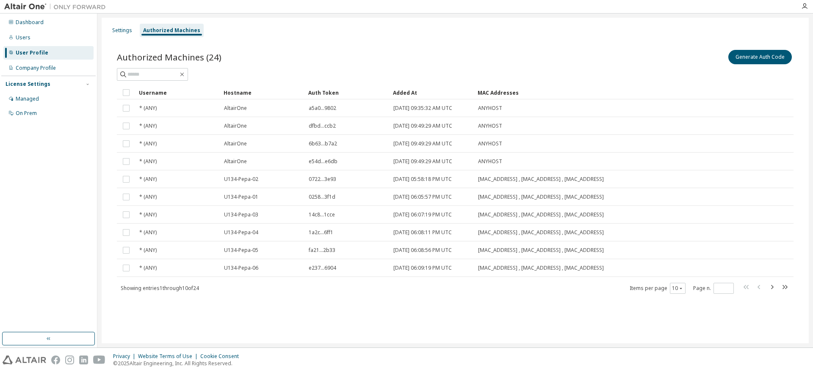
click at [233, 89] on div "Hostname" at bounding box center [262, 93] width 78 height 14
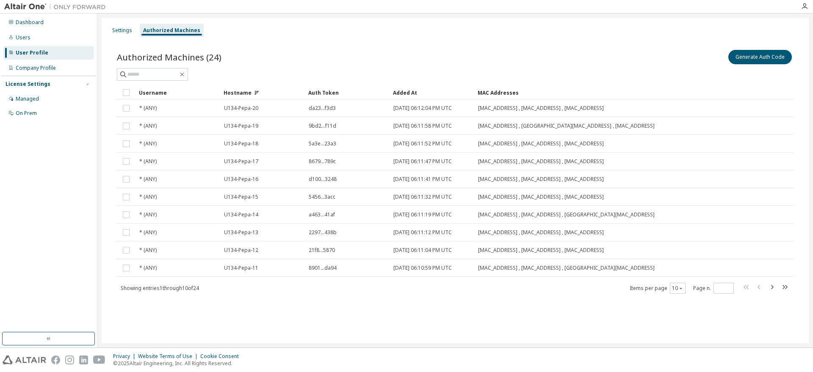
click at [237, 91] on div "Hostname" at bounding box center [262, 93] width 78 height 14
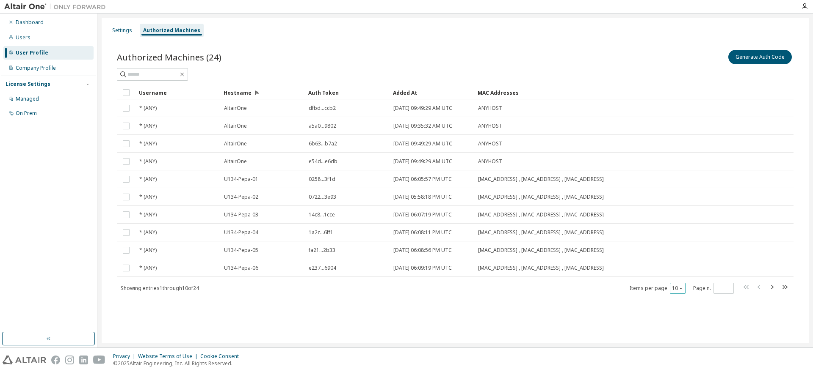
click at [678, 288] on button "10" at bounding box center [677, 288] width 11 height 7
click at [682, 339] on div "100" at bounding box center [704, 340] width 68 height 10
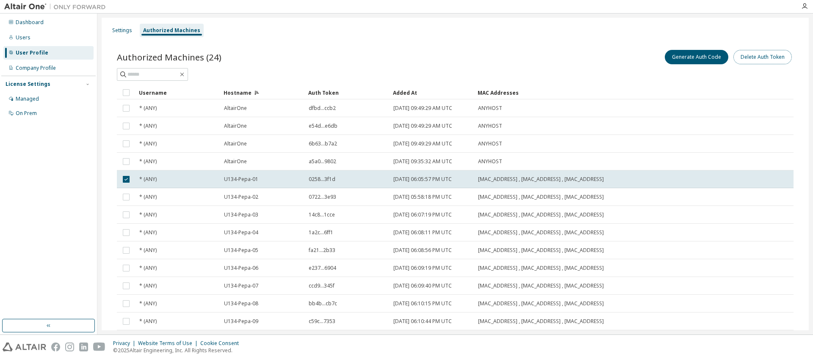
click at [753, 58] on button "Delete Auth Token" at bounding box center [762, 57] width 58 height 14
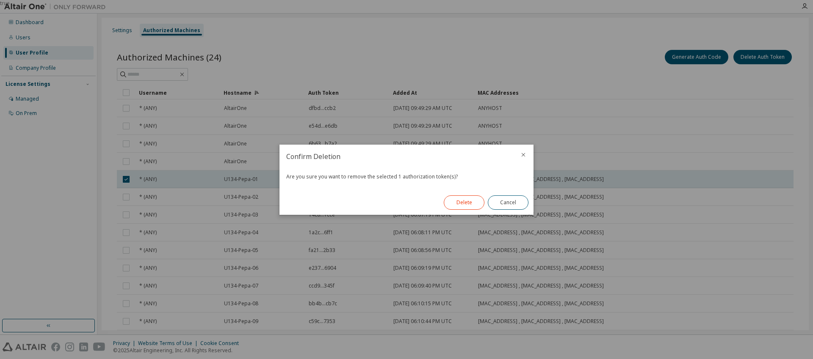
click at [470, 201] on button "Delete" at bounding box center [464, 203] width 41 height 14
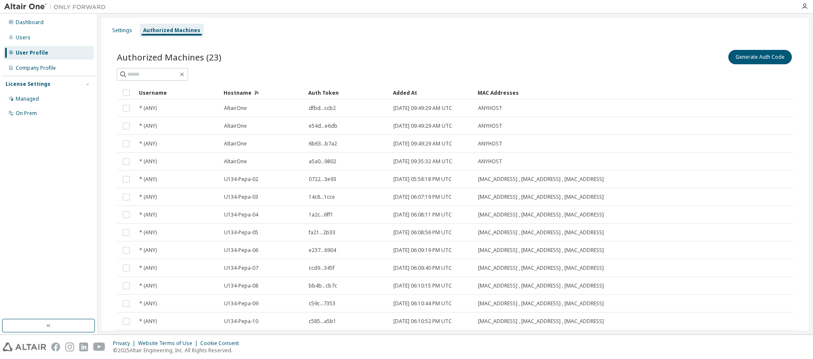
click at [257, 32] on div "Settings Authorized Machines" at bounding box center [455, 30] width 697 height 15
click at [741, 57] on button "Generate Auth Code" at bounding box center [759, 57] width 63 height 14
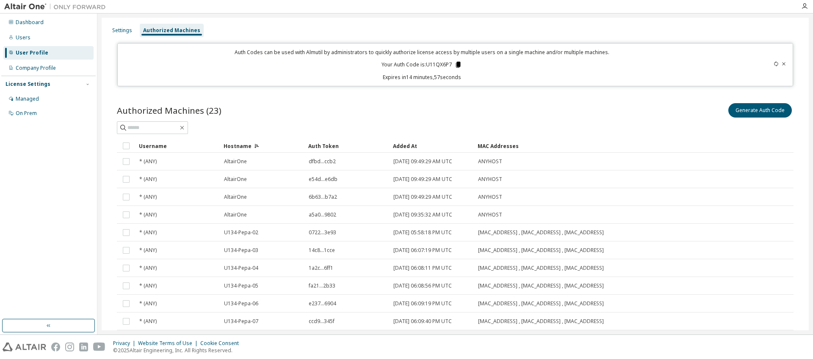
click at [456, 65] on icon at bounding box center [458, 65] width 5 height 6
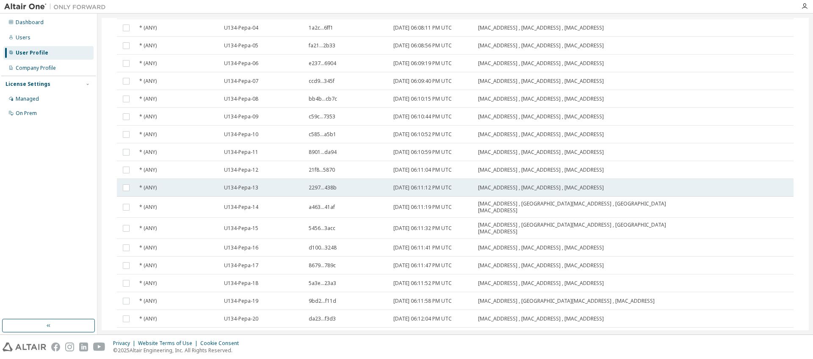
scroll to position [259, 0]
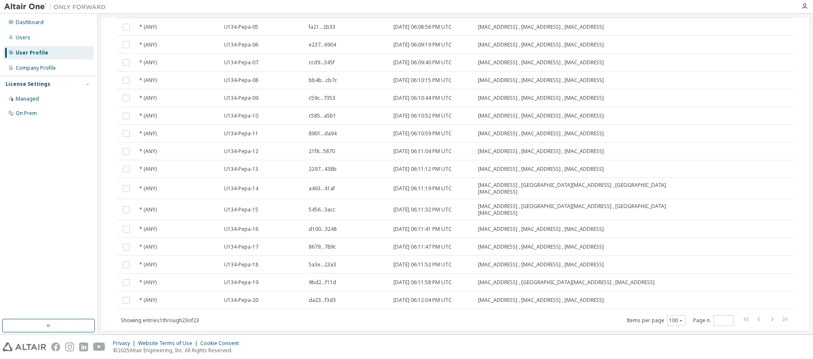
click at [809, 33] on div "Settings Authorized Machines Auth Codes can be used with Almutil by administrat…" at bounding box center [454, 174] width 715 height 321
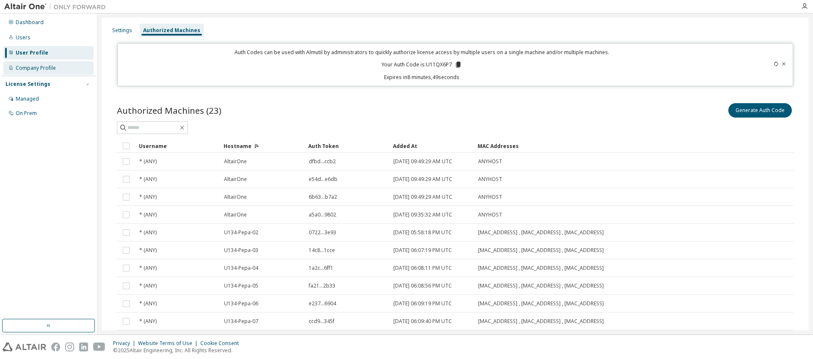
click at [18, 69] on div "Company Profile" at bounding box center [36, 68] width 40 height 7
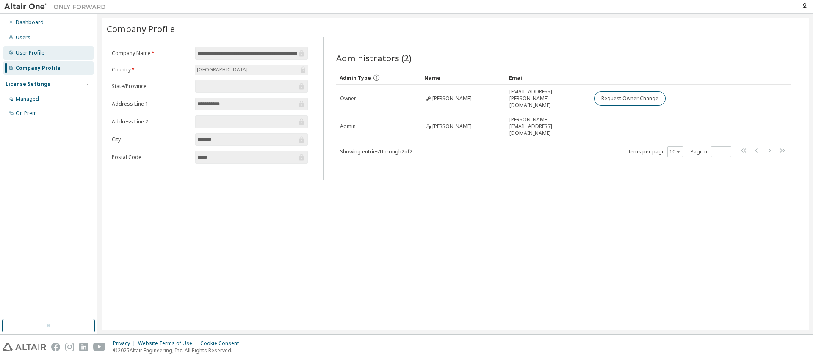
click at [30, 52] on div "User Profile" at bounding box center [30, 53] width 29 height 7
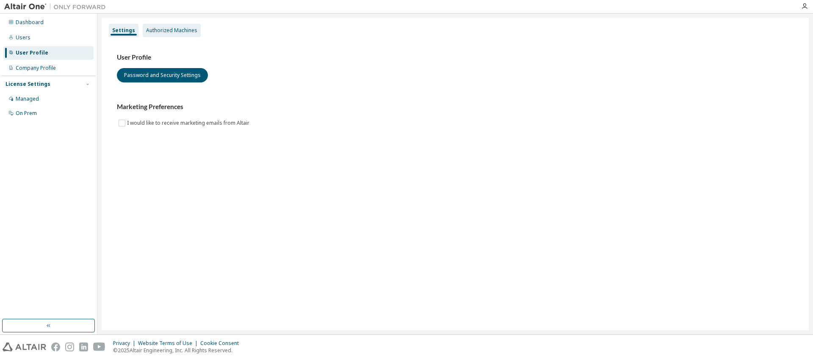
click at [169, 32] on div "Authorized Machines" at bounding box center [171, 30] width 51 height 7
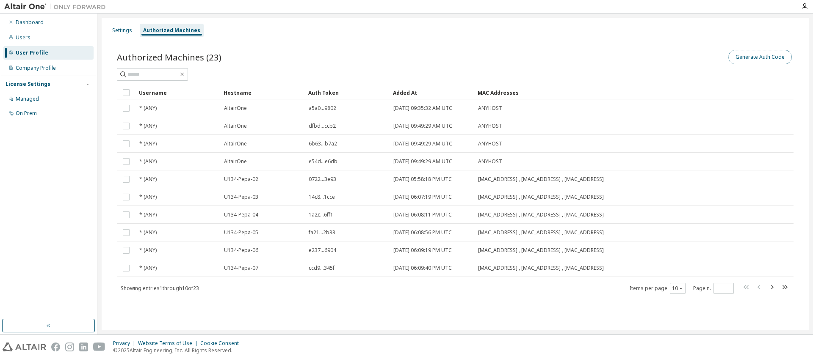
click at [748, 59] on button "Generate Auth Code" at bounding box center [759, 57] width 63 height 14
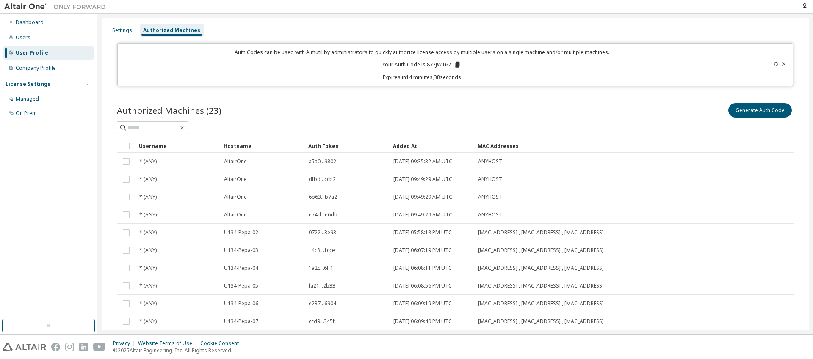
click at [184, 89] on div "Settings Authorized Machines Auth Codes can be used with Almutil by administrat…" at bounding box center [455, 196] width 707 height 357
click at [455, 64] on icon at bounding box center [457, 65] width 5 height 6
click at [455, 116] on div "Generate Auth Code" at bounding box center [624, 111] width 338 height 18
click at [781, 63] on icon at bounding box center [783, 63] width 5 height 5
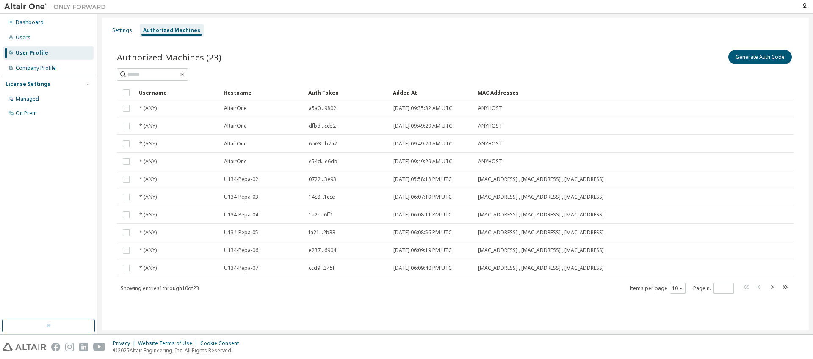
click at [398, 62] on div "Authorized Machines (23) Generate Auth Code" at bounding box center [455, 57] width 676 height 18
click at [416, 58] on div "Authorized Machines (23) Generate Auth Code" at bounding box center [455, 57] width 676 height 18
click at [426, 59] on div "Authorized Machines (23) Generate Auth Code" at bounding box center [455, 57] width 676 height 18
click at [36, 70] on div "Company Profile" at bounding box center [36, 68] width 40 height 7
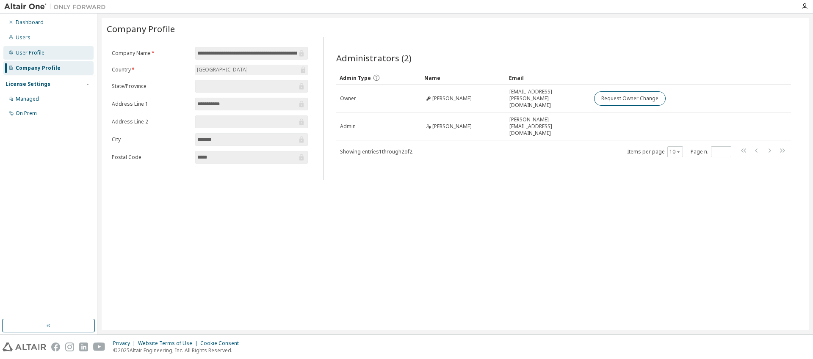
click at [25, 52] on div "User Profile" at bounding box center [30, 53] width 29 height 7
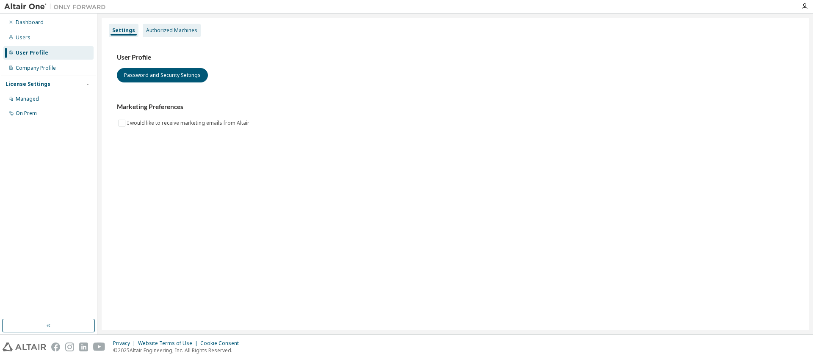
click at [176, 31] on div "Authorized Machines" at bounding box center [171, 30] width 51 height 7
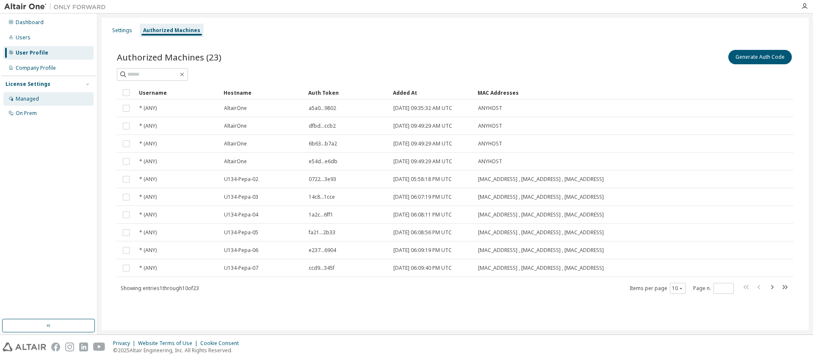
click at [17, 101] on div "Managed" at bounding box center [27, 99] width 23 height 7
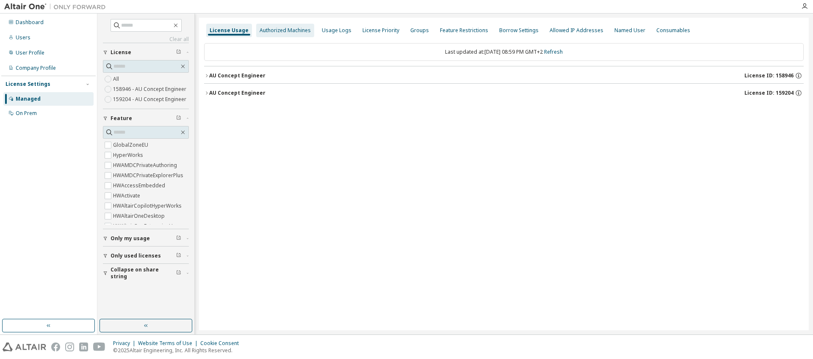
click at [270, 29] on div "Authorized Machines" at bounding box center [284, 30] width 51 height 7
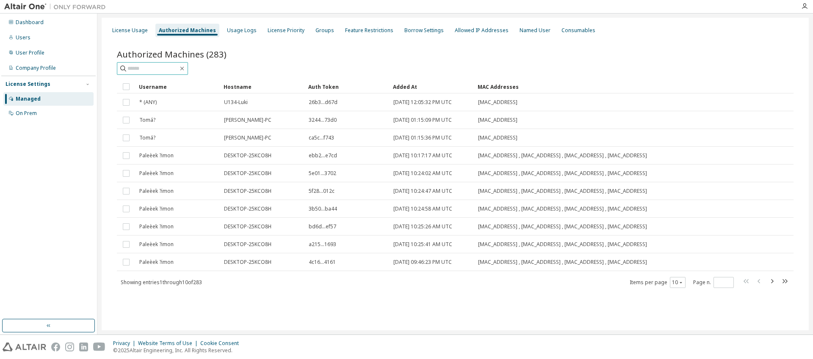
click at [164, 66] on input "text" at bounding box center [152, 68] width 51 height 8
type input "****"
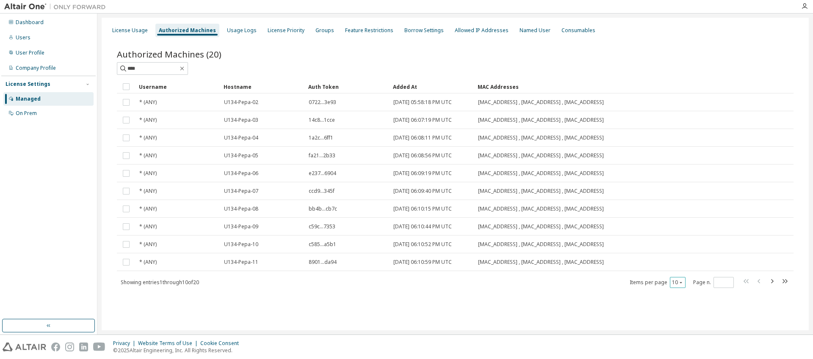
click at [682, 286] on button "10" at bounding box center [677, 282] width 11 height 7
click at [677, 305] on div "20" at bounding box center [704, 304] width 68 height 10
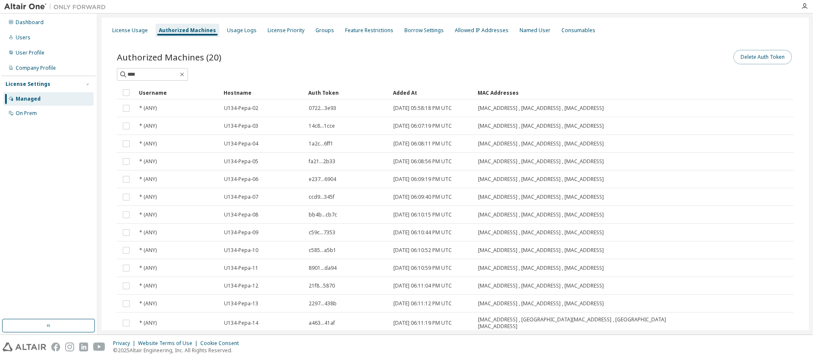
click at [745, 57] on button "Delete Auth Token" at bounding box center [762, 57] width 58 height 14
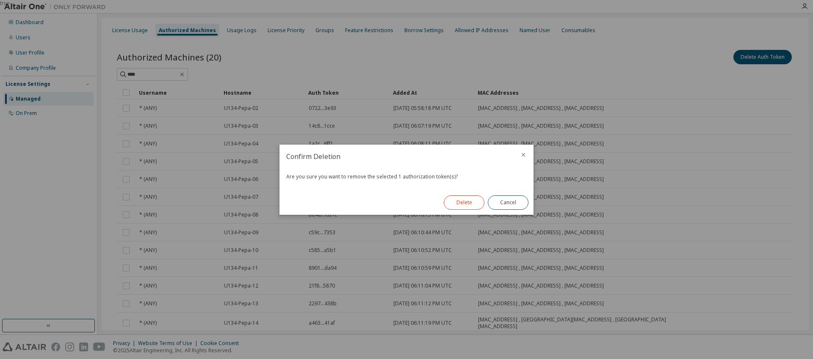
click at [458, 208] on button "Delete" at bounding box center [464, 203] width 41 height 14
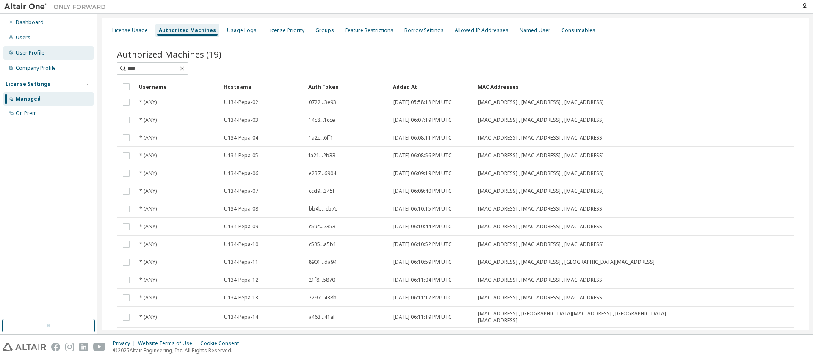
click at [31, 50] on div "User Profile" at bounding box center [30, 53] width 29 height 7
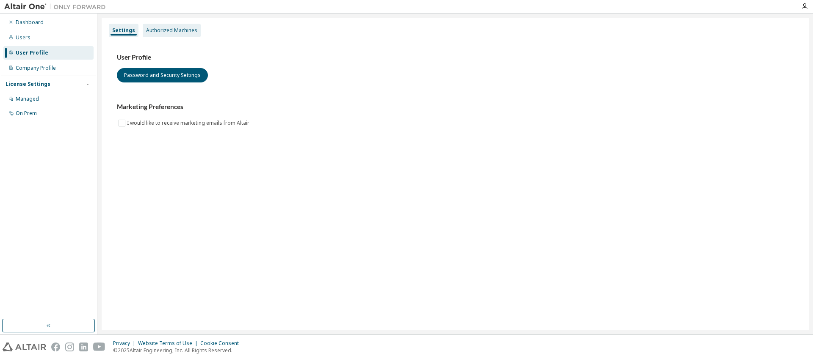
click at [170, 32] on div "Authorized Machines" at bounding box center [171, 30] width 51 height 7
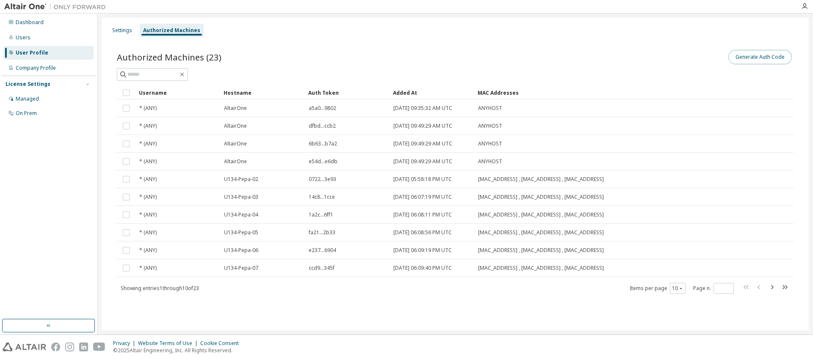
click at [746, 57] on button "Generate Auth Code" at bounding box center [759, 57] width 63 height 14
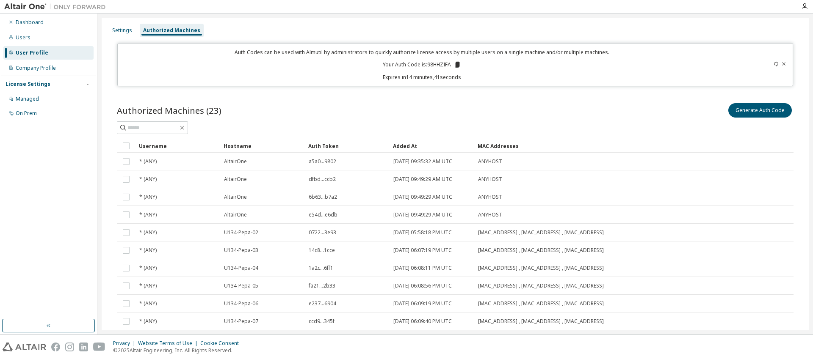
click at [259, 91] on div "Settings Authorized Machines Auth Codes can be used with Almutil by administrat…" at bounding box center [455, 196] width 707 height 357
click at [455, 66] on icon at bounding box center [457, 65] width 5 height 6
click at [22, 101] on div "Managed" at bounding box center [27, 99] width 23 height 7
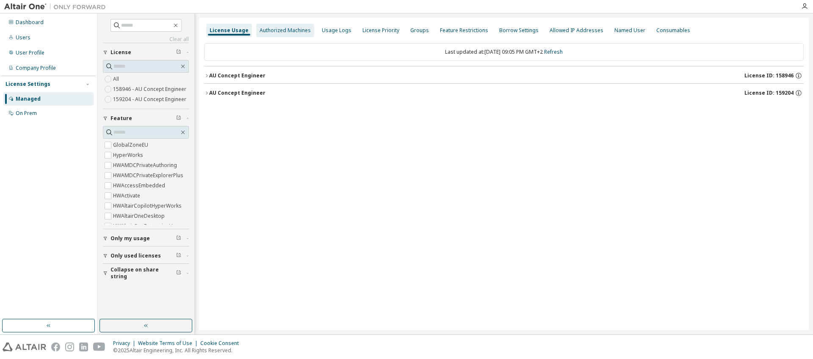
click at [271, 32] on div "Authorized Machines" at bounding box center [284, 30] width 51 height 7
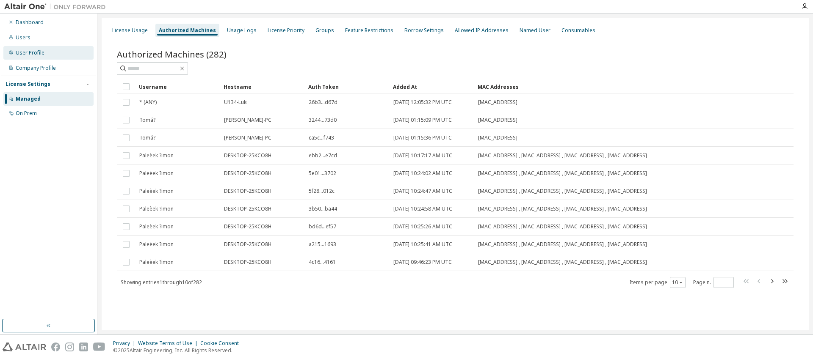
click at [31, 54] on div "User Profile" at bounding box center [30, 53] width 29 height 7
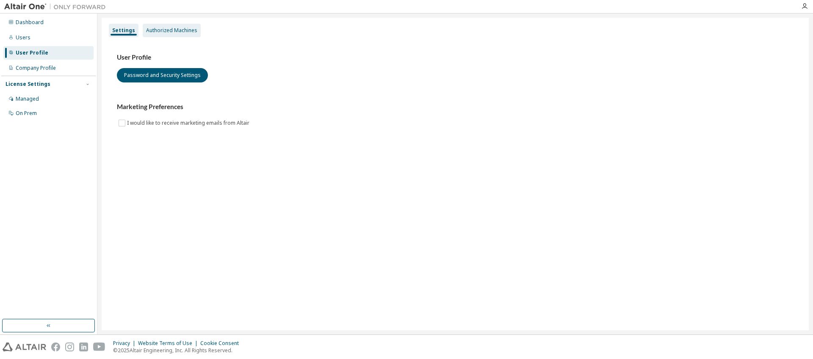
click at [167, 31] on div "Authorized Machines" at bounding box center [171, 30] width 51 height 7
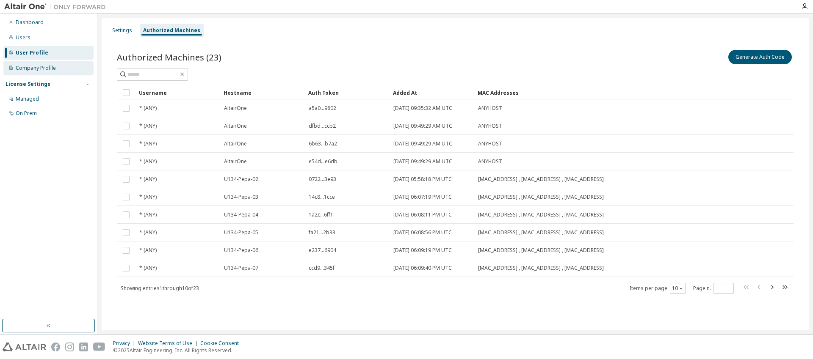
click at [48, 69] on div "Company Profile" at bounding box center [36, 68] width 40 height 7
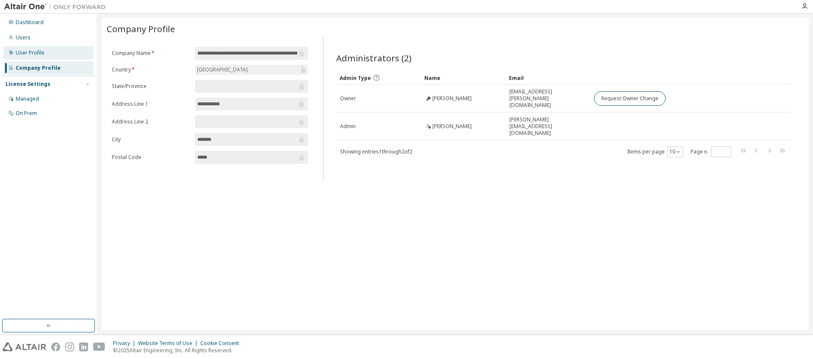
click at [28, 50] on div "User Profile" at bounding box center [30, 53] width 29 height 7
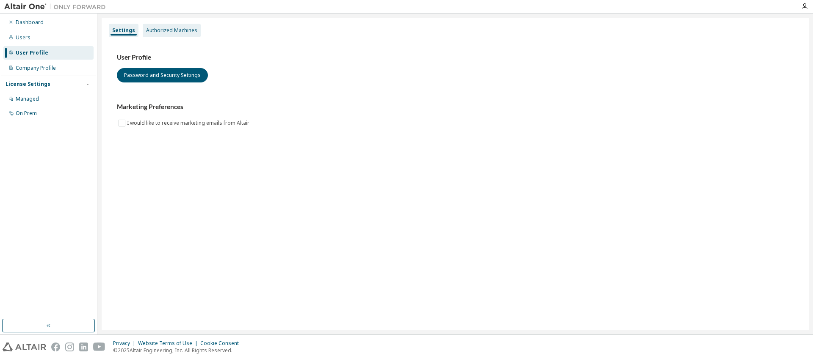
click at [162, 30] on div "Authorized Machines" at bounding box center [171, 30] width 51 height 7
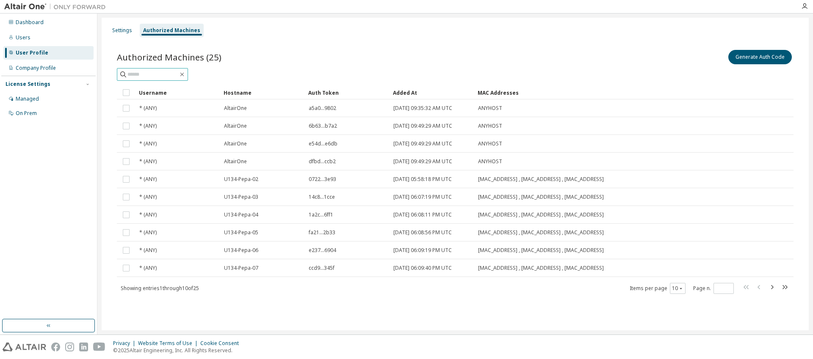
click at [170, 74] on input "text" at bounding box center [152, 74] width 51 height 8
type input "****"
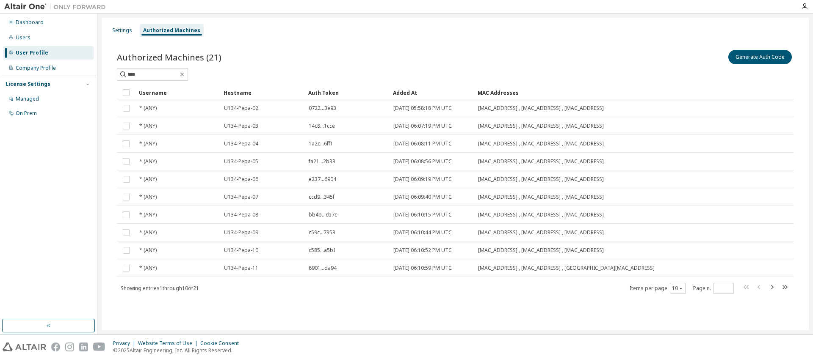
click at [240, 91] on div "Hostname" at bounding box center [262, 93] width 78 height 14
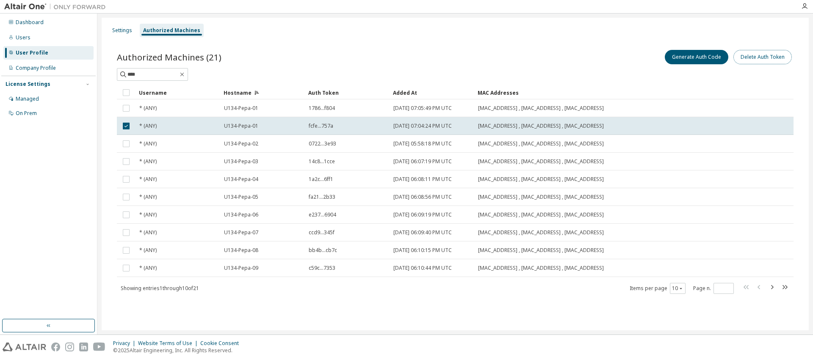
click at [748, 58] on button "Delete Auth Token" at bounding box center [762, 57] width 58 height 14
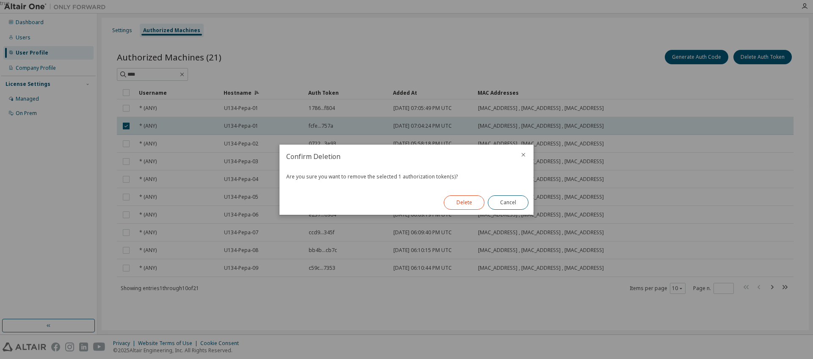
click at [458, 202] on button "Delete" at bounding box center [464, 203] width 41 height 14
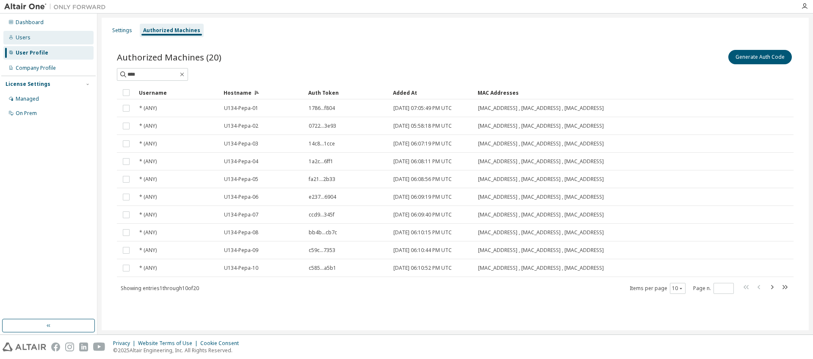
click at [20, 38] on div "Users" at bounding box center [23, 37] width 15 height 7
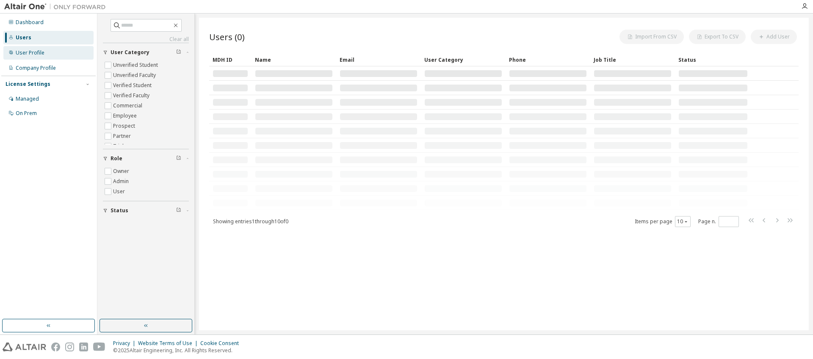
click at [25, 52] on div "User Profile" at bounding box center [30, 53] width 29 height 7
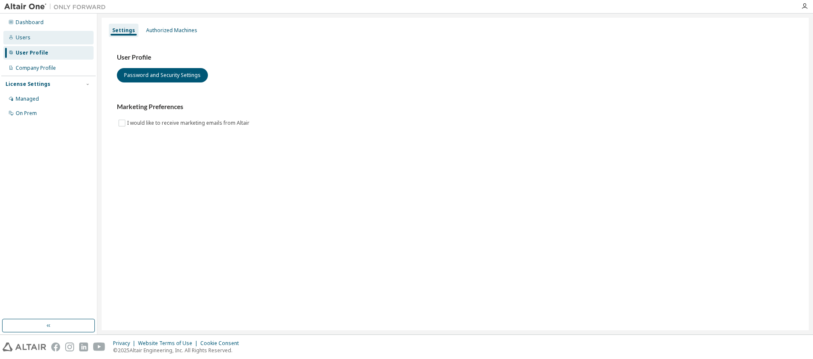
click at [21, 38] on div "Users" at bounding box center [23, 37] width 15 height 7
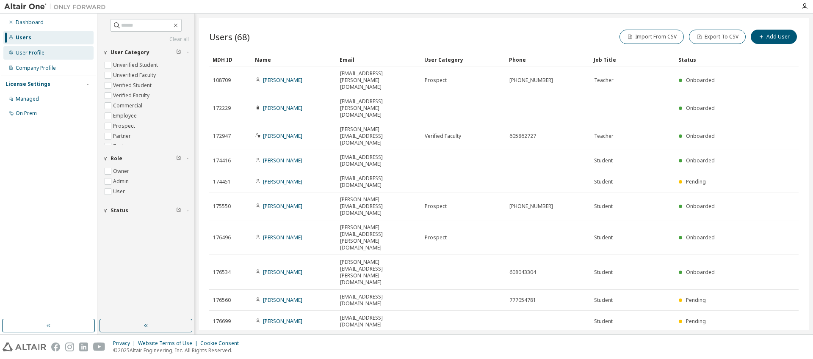
click at [26, 54] on div "User Profile" at bounding box center [30, 53] width 29 height 7
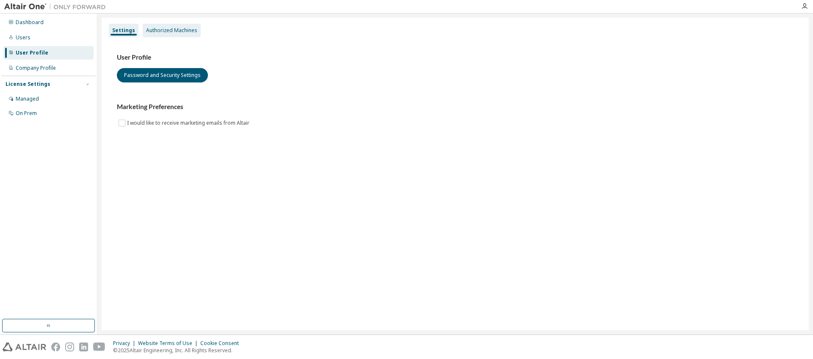
click at [183, 31] on div "Authorized Machines" at bounding box center [171, 30] width 51 height 7
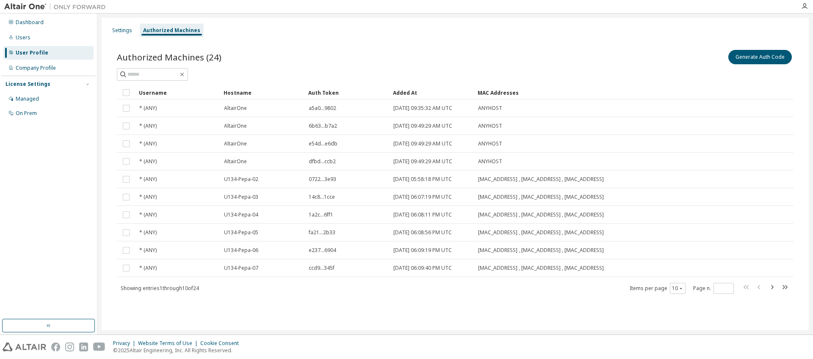
click at [240, 90] on div "Hostname" at bounding box center [262, 93] width 78 height 14
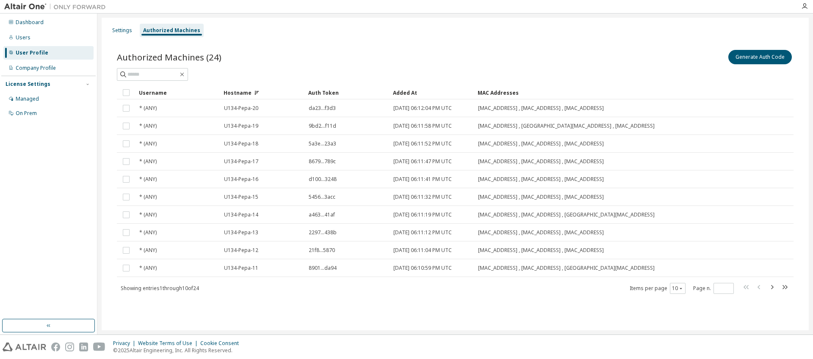
click at [240, 90] on div "Hostname" at bounding box center [262, 93] width 78 height 14
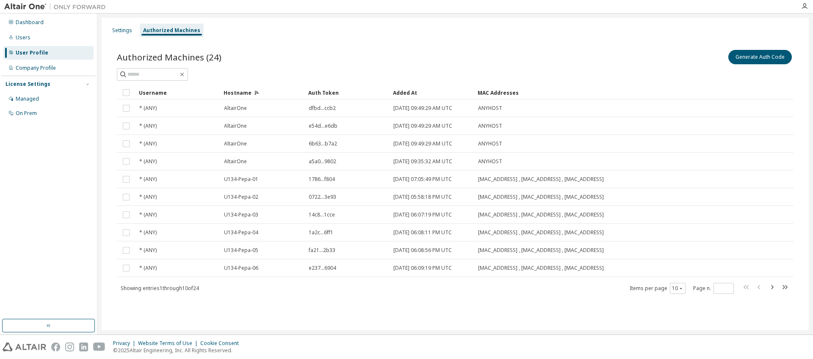
click at [272, 68] on div at bounding box center [455, 74] width 676 height 13
